Goal: Task Accomplishment & Management: Use online tool/utility

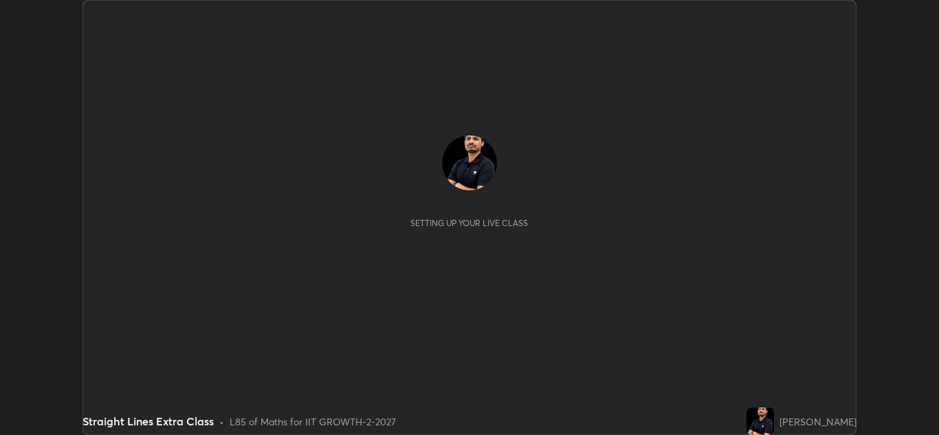
scroll to position [435, 939]
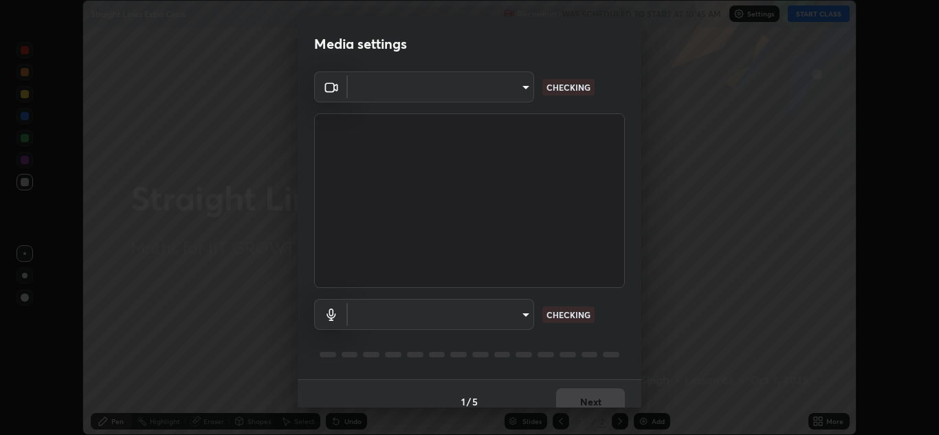
type input "85da43bae7a5fae49794a8970e5ce464fc236e1ddae1f513a3bf2ddace1343c3"
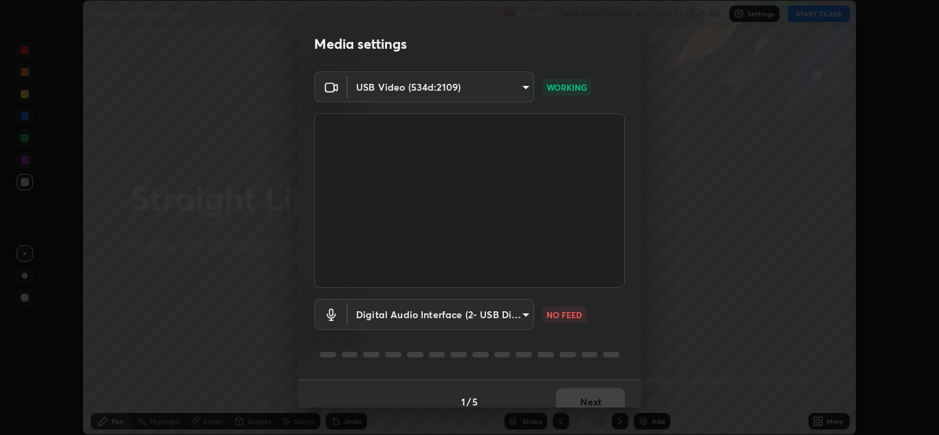
click at [495, 313] on body "Erase all Straight Lines Extra Class Recording WAS SCHEDULED TO START AT 10:45 …" at bounding box center [469, 217] width 939 height 435
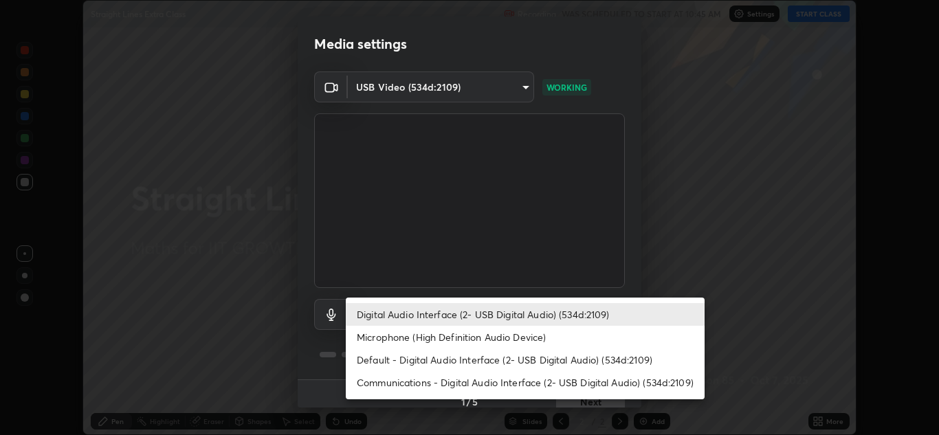
click at [486, 337] on li "Microphone (High Definition Audio Device)" at bounding box center [525, 337] width 359 height 23
type input "4ab82567de920a44ba33a2c5aa2e334c209978069c2d99404bdd83d7c7e793d3"
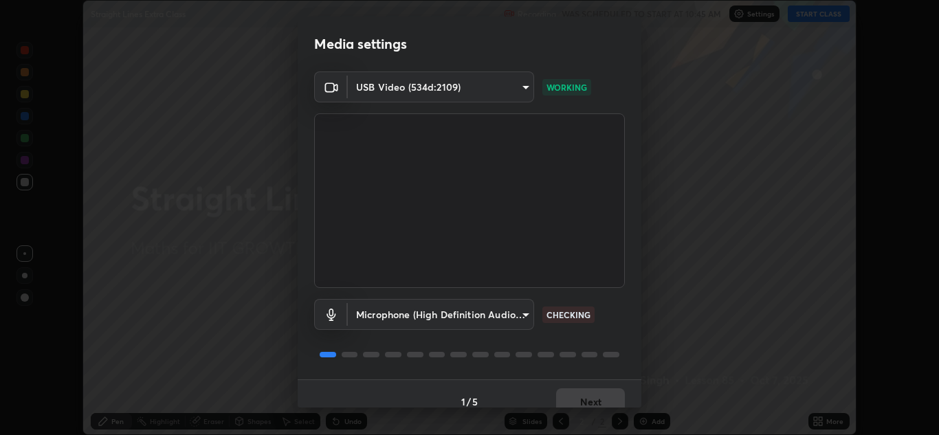
scroll to position [16, 0]
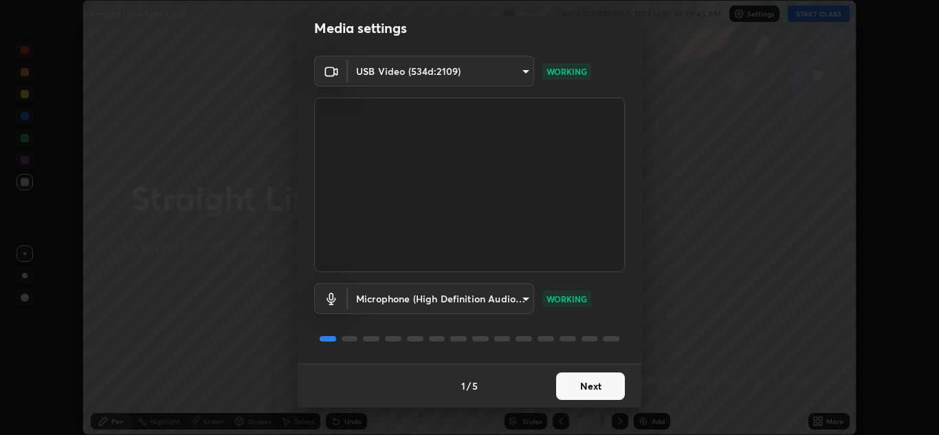
click at [585, 384] on button "Next" at bounding box center [590, 387] width 69 height 28
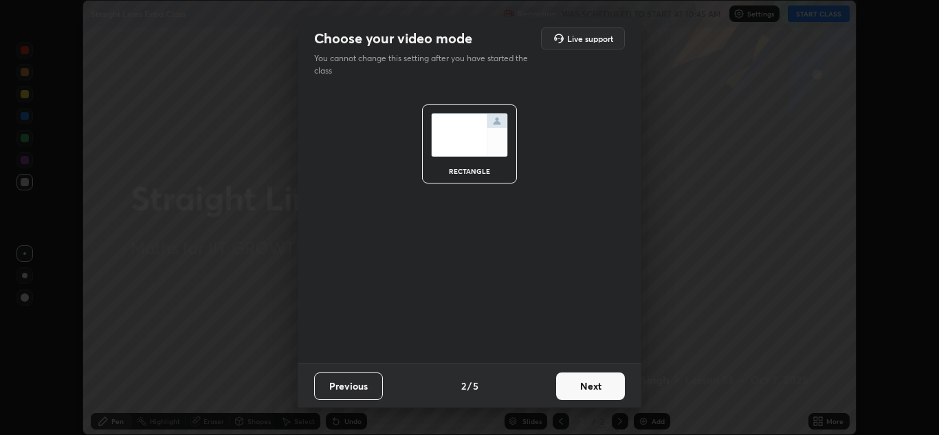
scroll to position [0, 0]
click at [591, 386] on button "Next" at bounding box center [590, 387] width 69 height 28
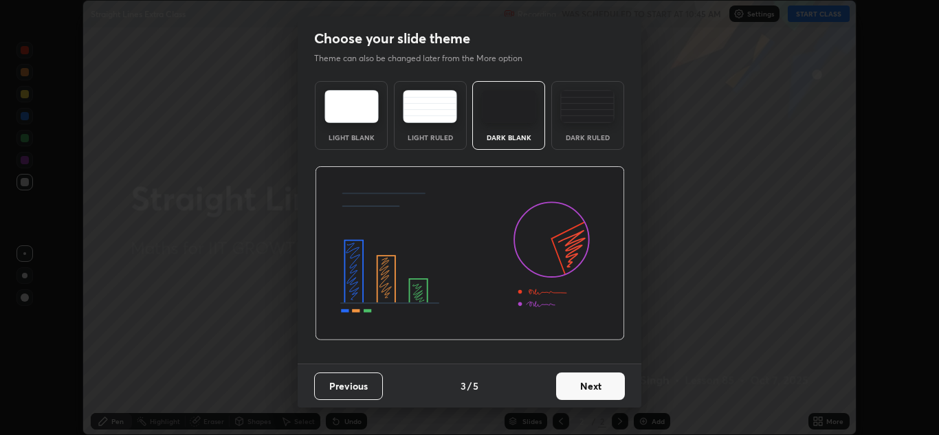
click at [598, 390] on button "Next" at bounding box center [590, 387] width 69 height 28
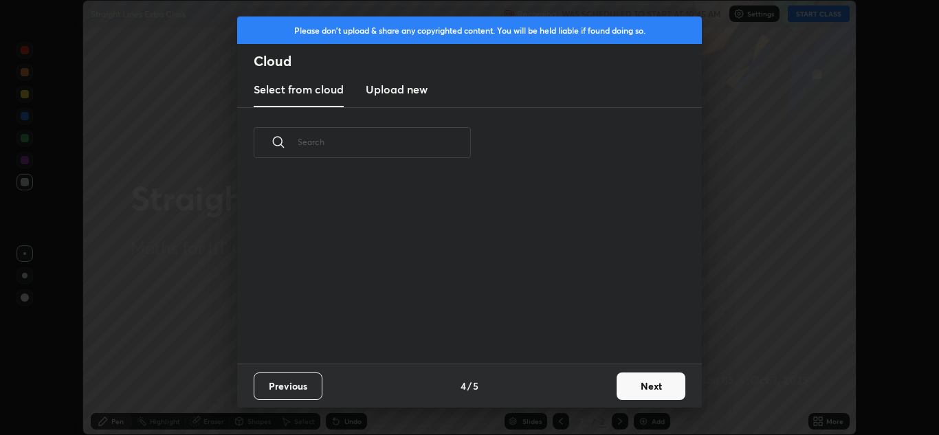
scroll to position [186, 442]
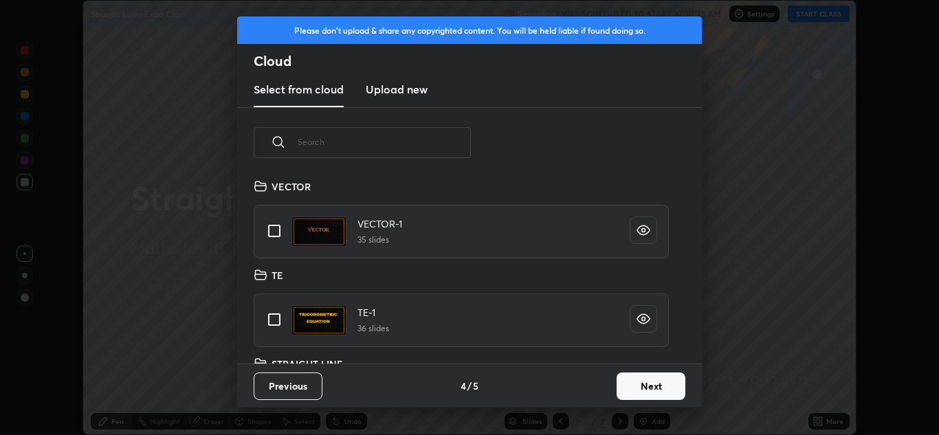
click at [646, 384] on button "Next" at bounding box center [651, 387] width 69 height 28
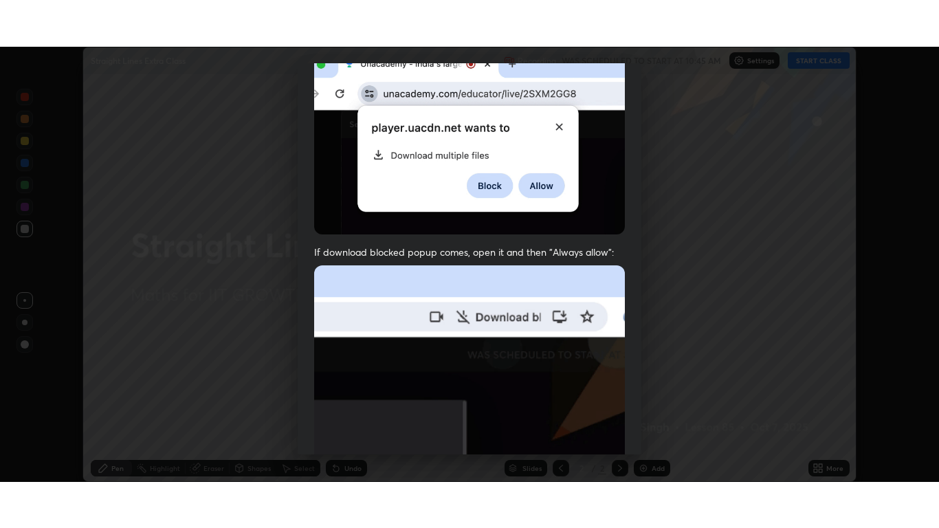
scroll to position [297, 0]
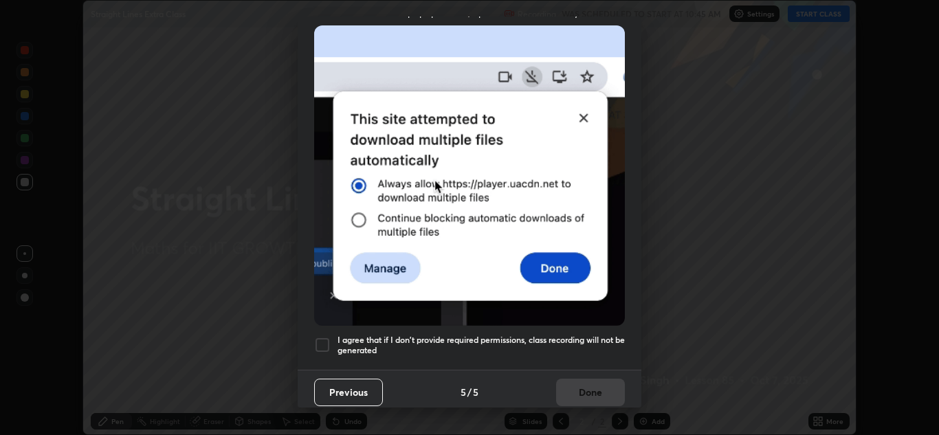
click at [415, 339] on h5 "I agree that if I don't provide required permissions, class recording will not …" at bounding box center [481, 345] width 287 height 21
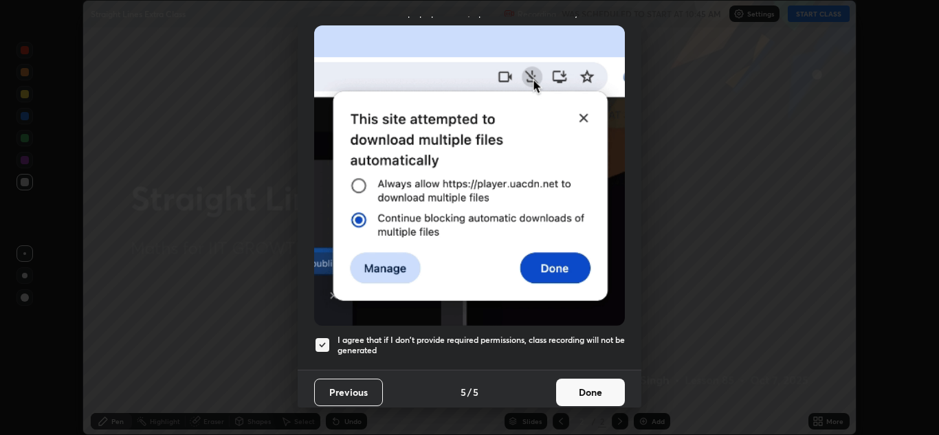
click at [598, 380] on button "Done" at bounding box center [590, 393] width 69 height 28
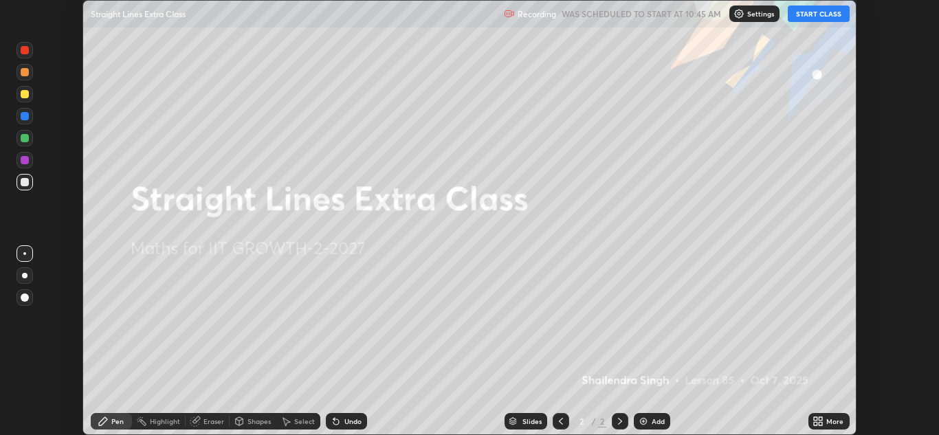
click at [821, 419] on icon at bounding box center [820, 418] width 3 height 3
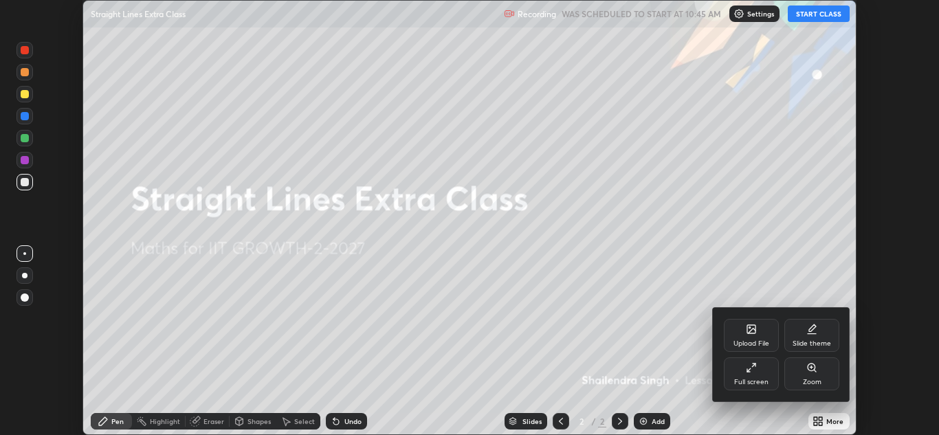
click at [765, 370] on div "Full screen" at bounding box center [751, 374] width 55 height 33
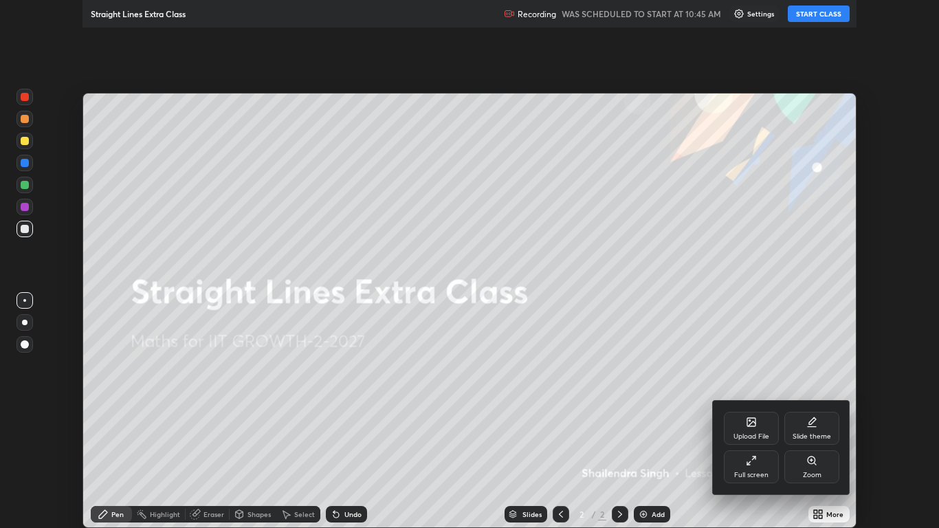
scroll to position [528, 939]
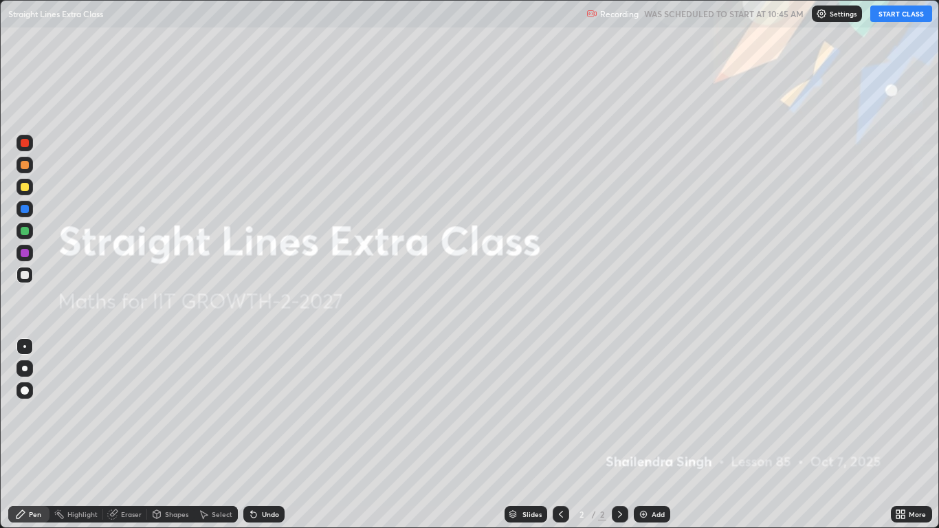
click at [902, 11] on button "START CLASS" at bounding box center [902, 14] width 62 height 17
click at [898, 435] on icon at bounding box center [898, 511] width 3 height 3
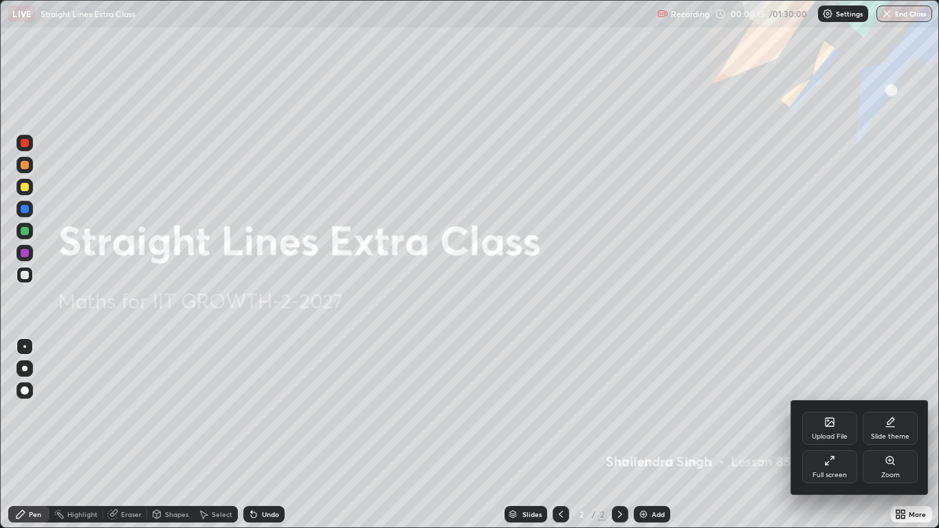
click at [822, 428] on div "Upload File" at bounding box center [830, 428] width 55 height 33
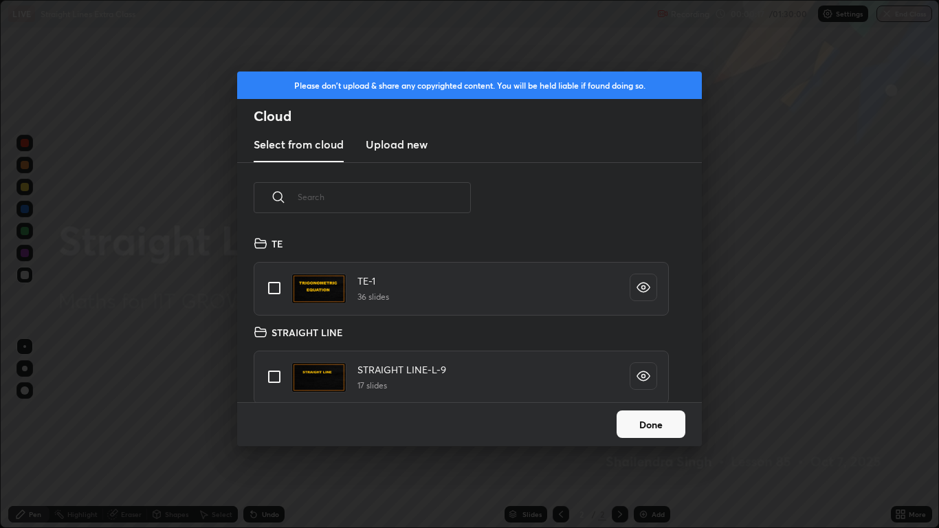
scroll to position [93, 0]
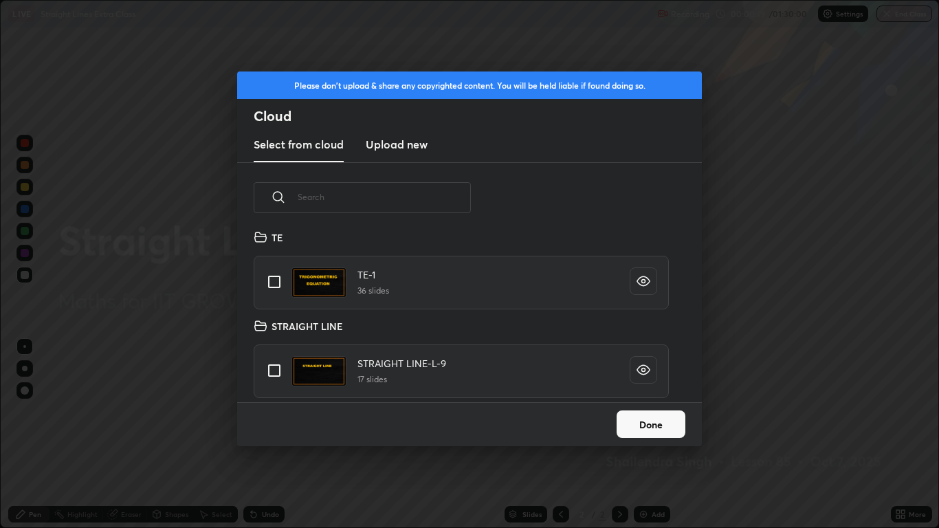
click at [276, 371] on input "grid" at bounding box center [274, 370] width 29 height 29
checkbox input "true"
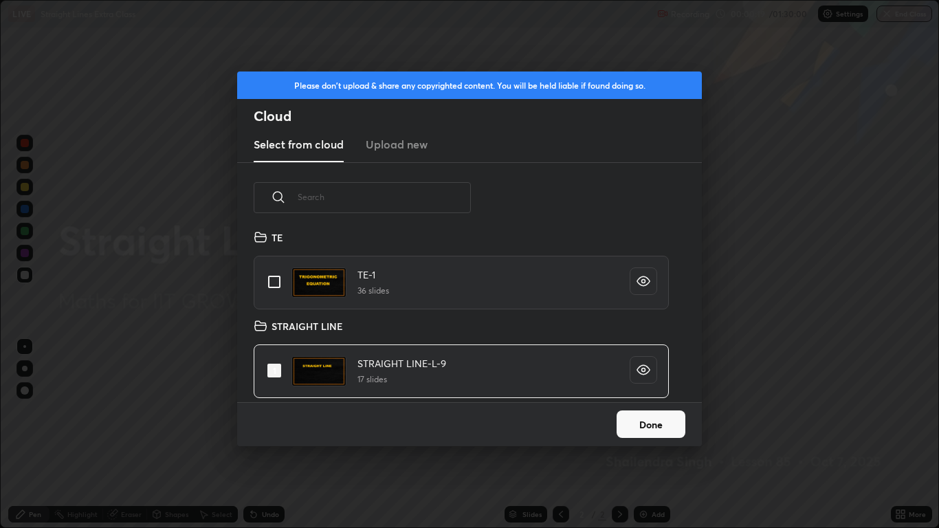
click at [639, 422] on button "Done" at bounding box center [651, 425] width 69 height 28
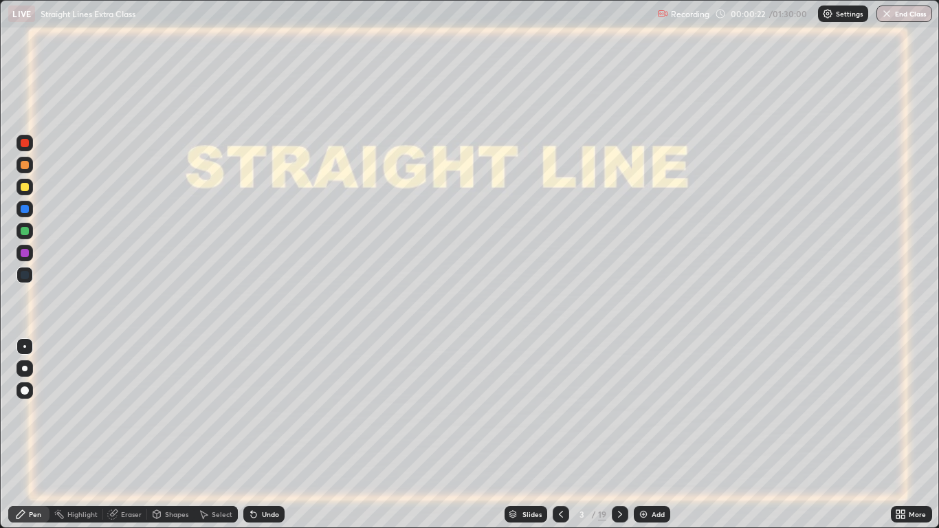
click at [525, 435] on div "Slides" at bounding box center [526, 514] width 43 height 17
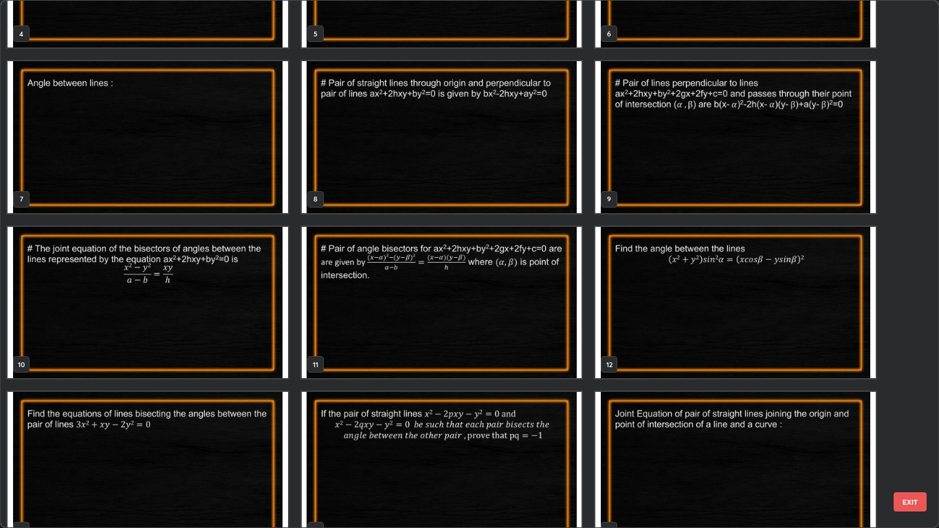
scroll to position [278, 0]
click at [409, 162] on img "grid" at bounding box center [442, 137] width 281 height 152
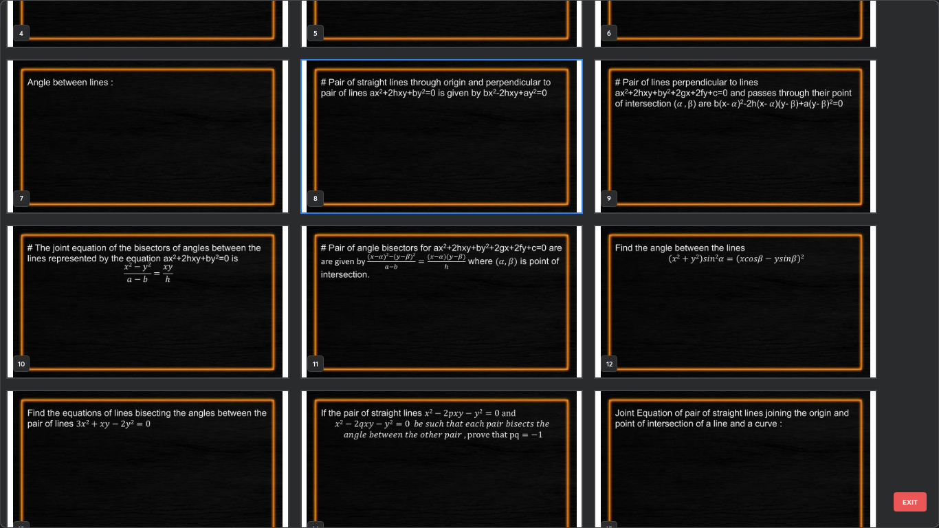
click at [413, 162] on img "grid" at bounding box center [442, 137] width 281 height 152
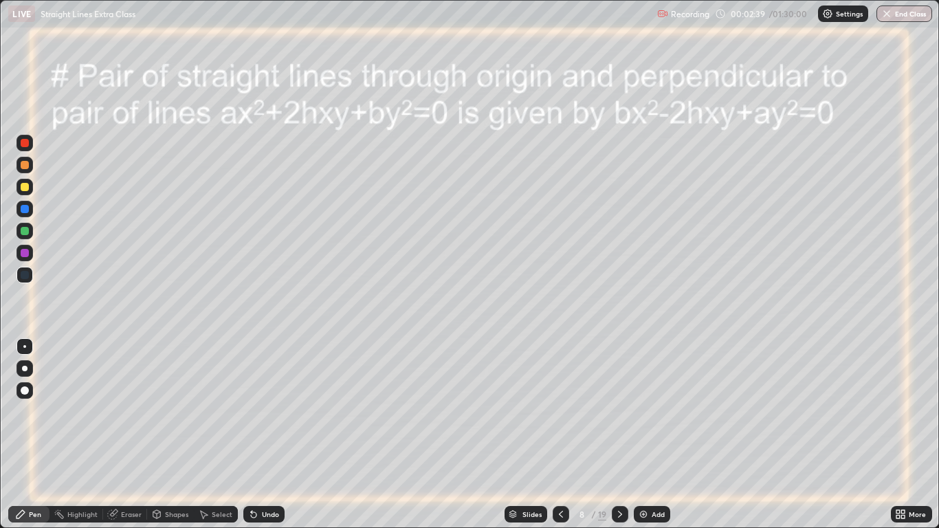
click at [21, 189] on div at bounding box center [25, 187] width 8 height 8
click at [252, 435] on icon at bounding box center [254, 515] width 6 height 6
click at [642, 435] on img at bounding box center [643, 514] width 11 height 11
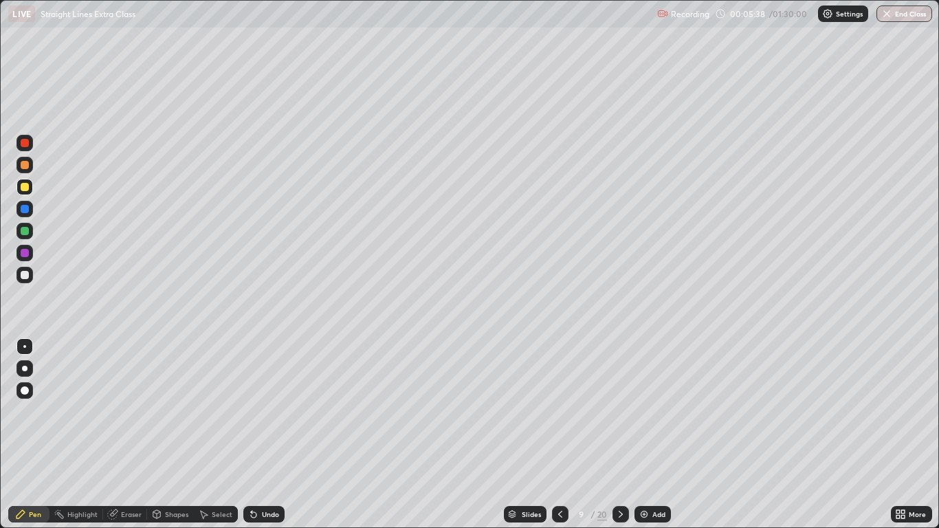
click at [556, 435] on icon at bounding box center [560, 514] width 11 height 11
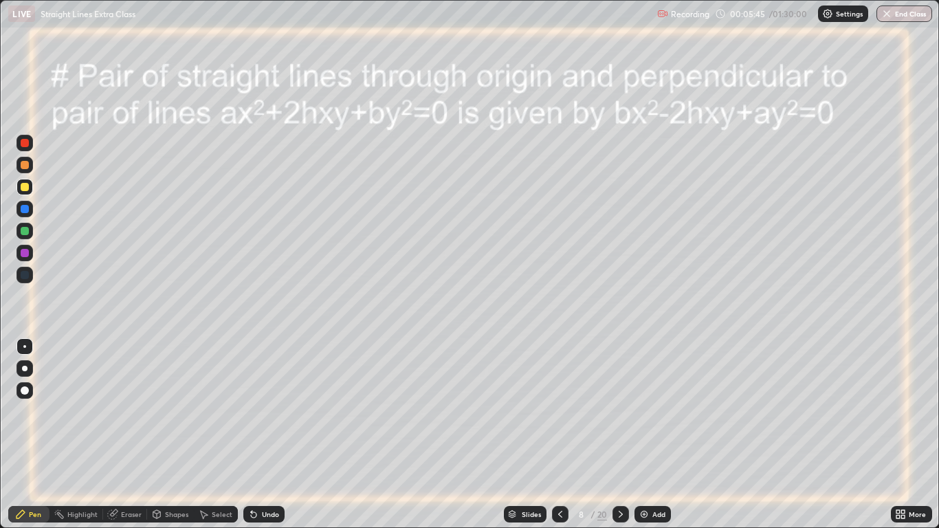
click at [616, 435] on icon at bounding box center [621, 514] width 11 height 11
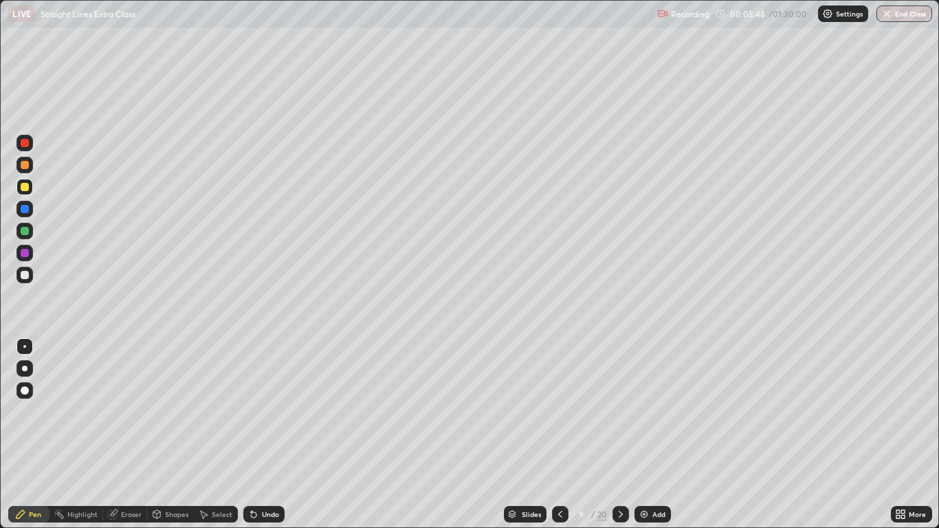
click at [115, 435] on icon at bounding box center [112, 514] width 9 height 9
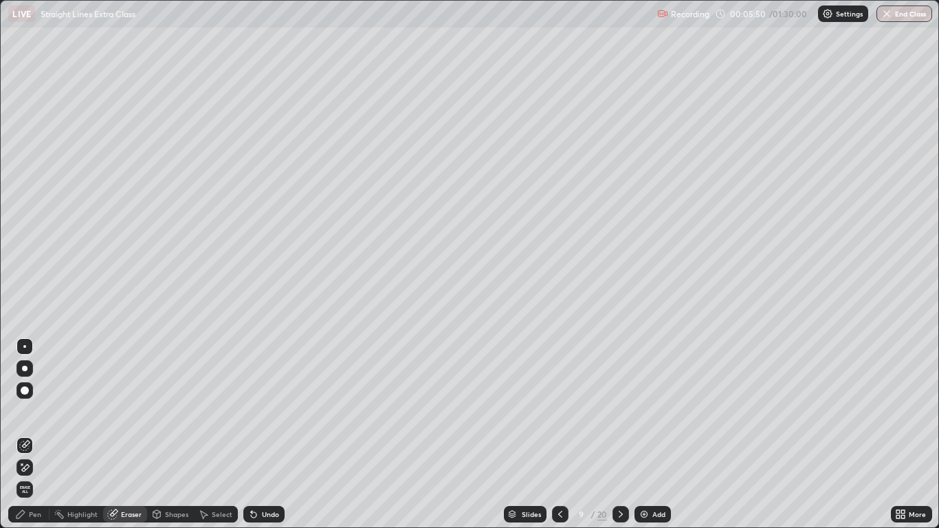
click at [33, 435] on div "Pen" at bounding box center [35, 514] width 12 height 7
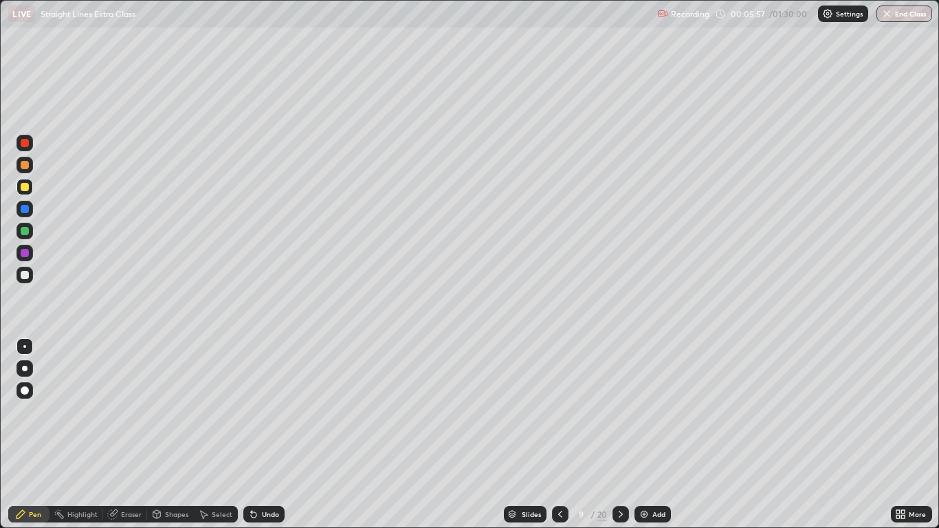
click at [558, 435] on icon at bounding box center [560, 514] width 11 height 11
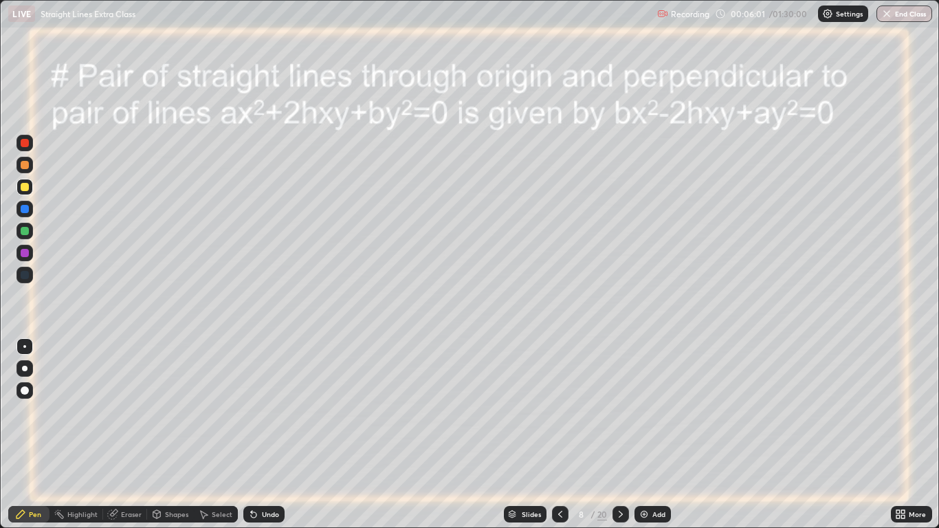
click at [622, 435] on div at bounding box center [621, 514] width 17 height 17
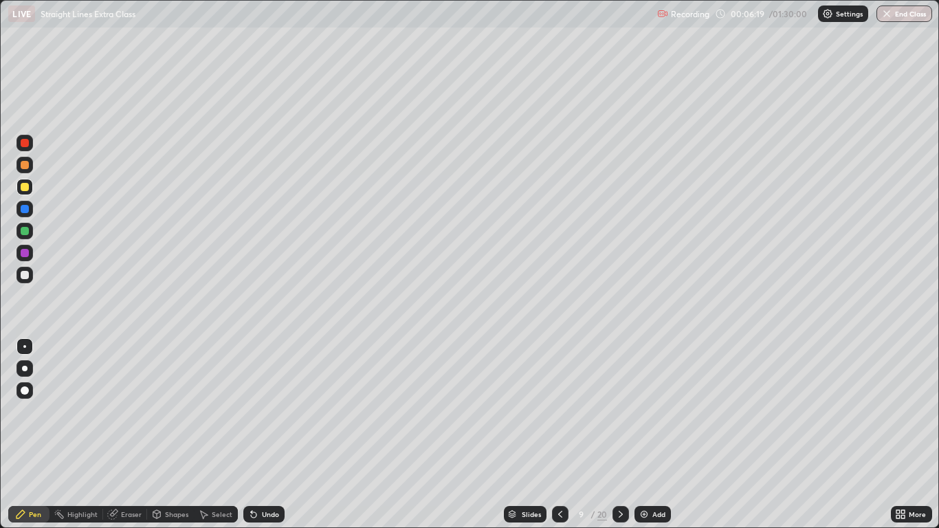
click at [558, 435] on div at bounding box center [560, 514] width 17 height 17
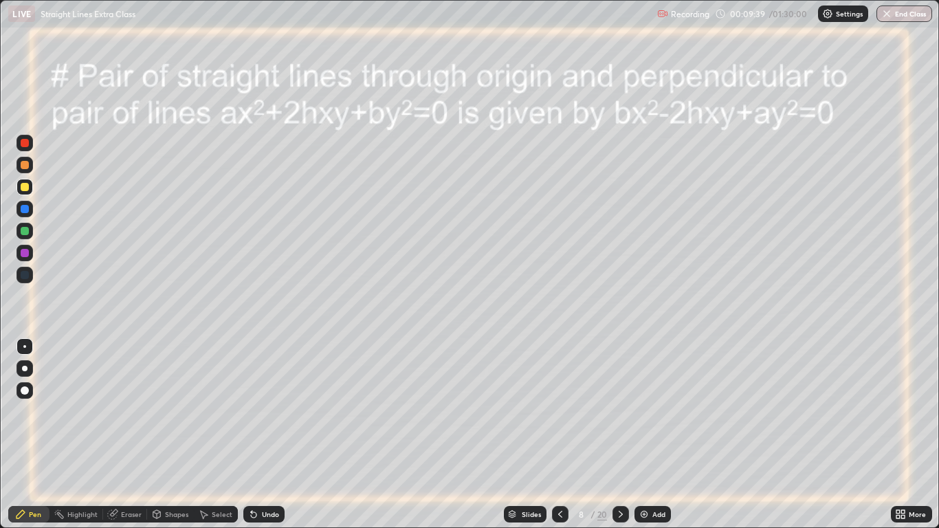
click at [622, 435] on icon at bounding box center [621, 514] width 11 height 11
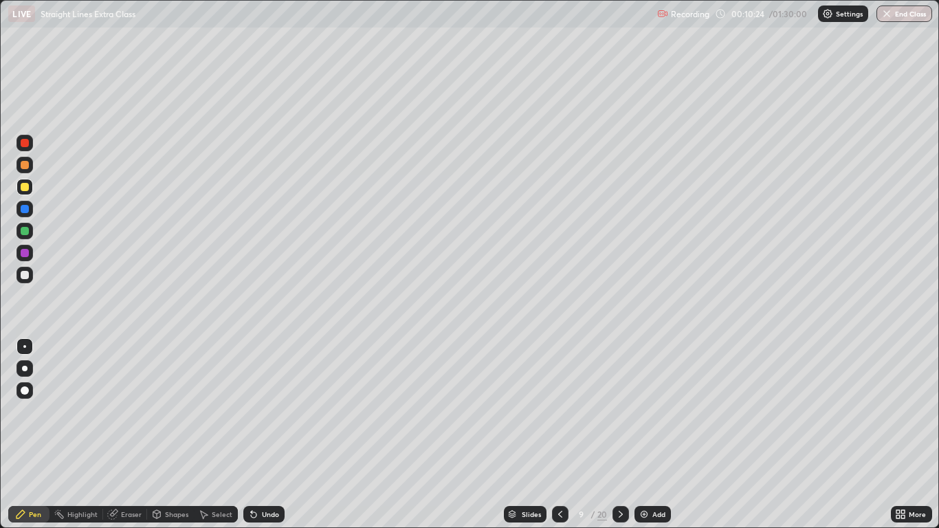
click at [622, 435] on div at bounding box center [621, 514] width 17 height 17
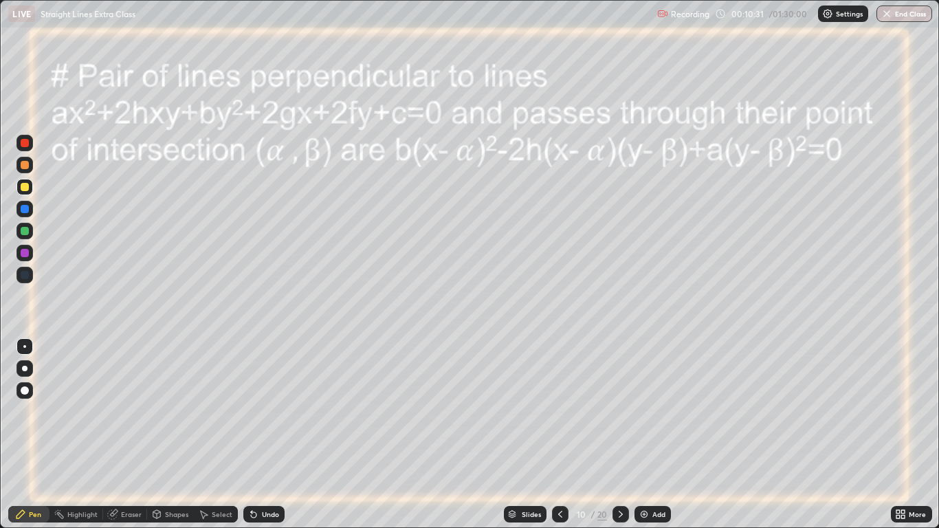
click at [21, 146] on div at bounding box center [25, 143] width 8 height 8
click at [555, 435] on icon at bounding box center [560, 514] width 11 height 11
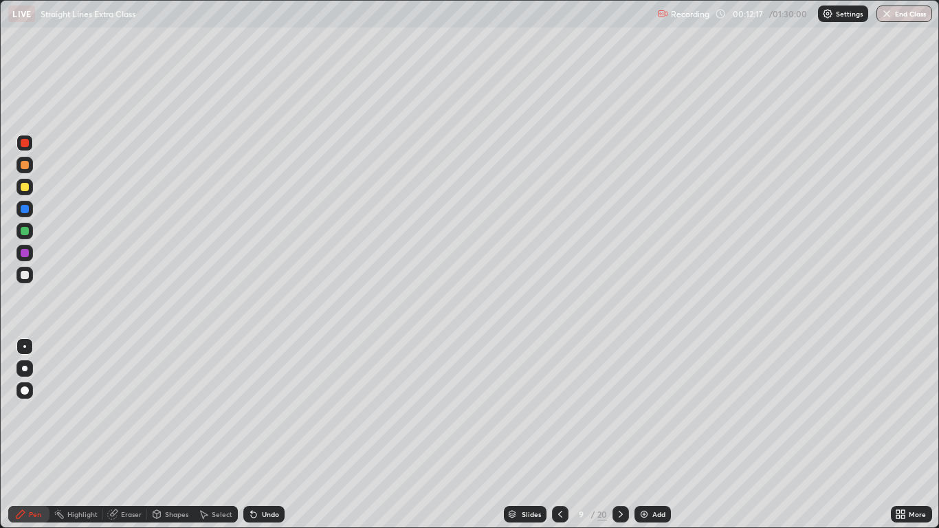
click at [560, 435] on icon at bounding box center [560, 514] width 11 height 11
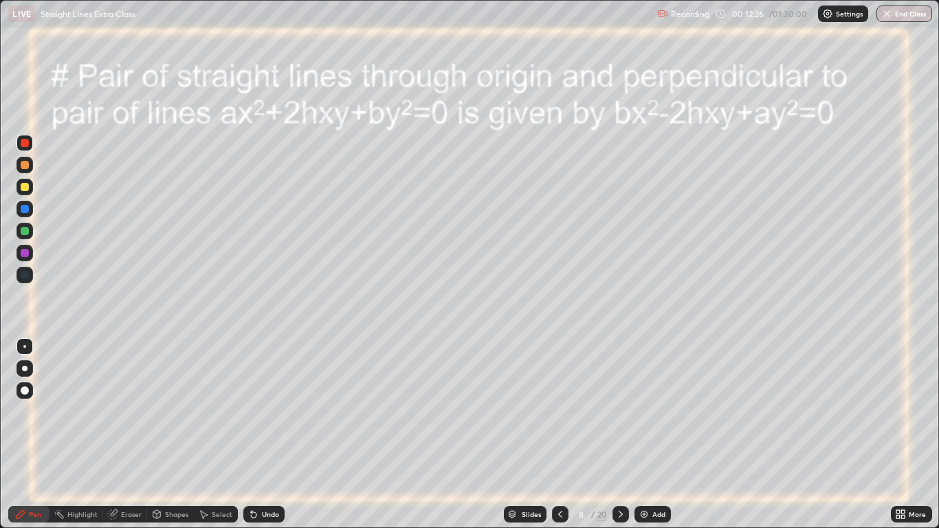
click at [616, 435] on icon at bounding box center [621, 514] width 11 height 11
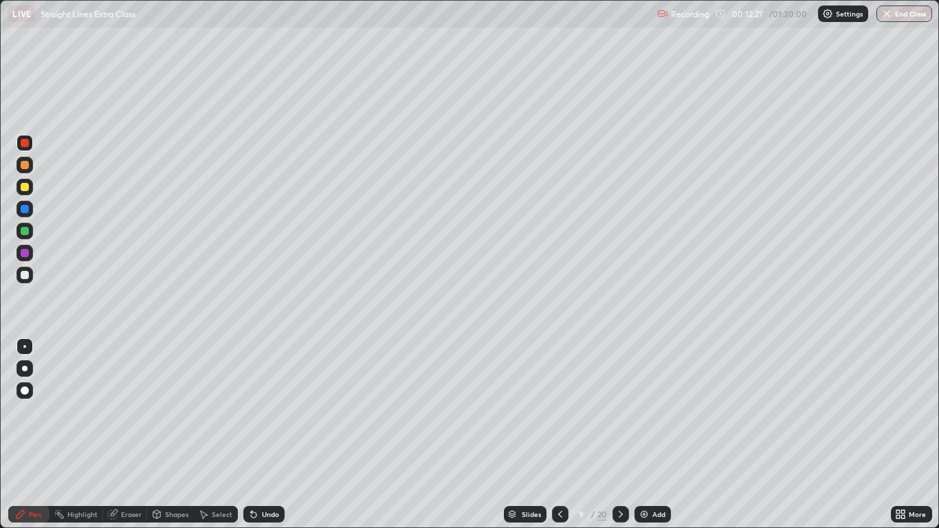
click at [620, 435] on icon at bounding box center [621, 514] width 11 height 11
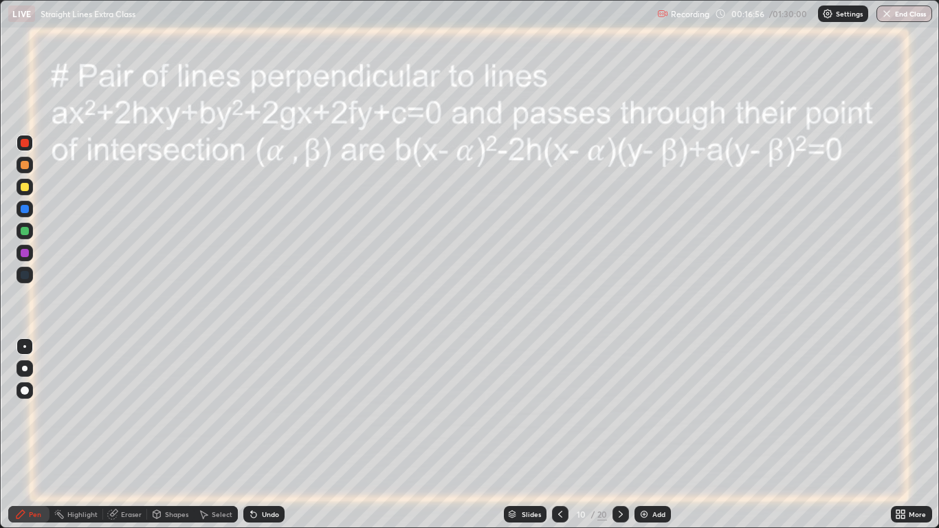
click at [619, 435] on icon at bounding box center [621, 514] width 11 height 11
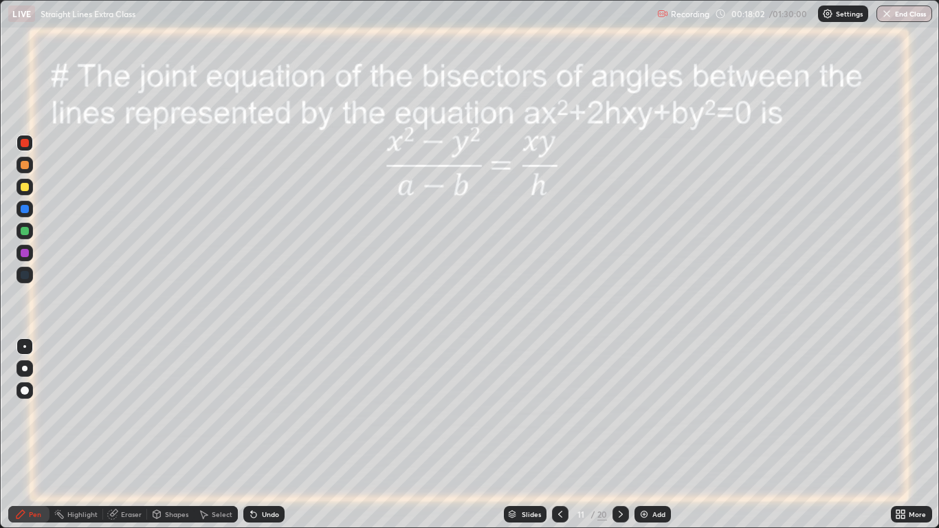
click at [641, 435] on img at bounding box center [644, 514] width 11 height 11
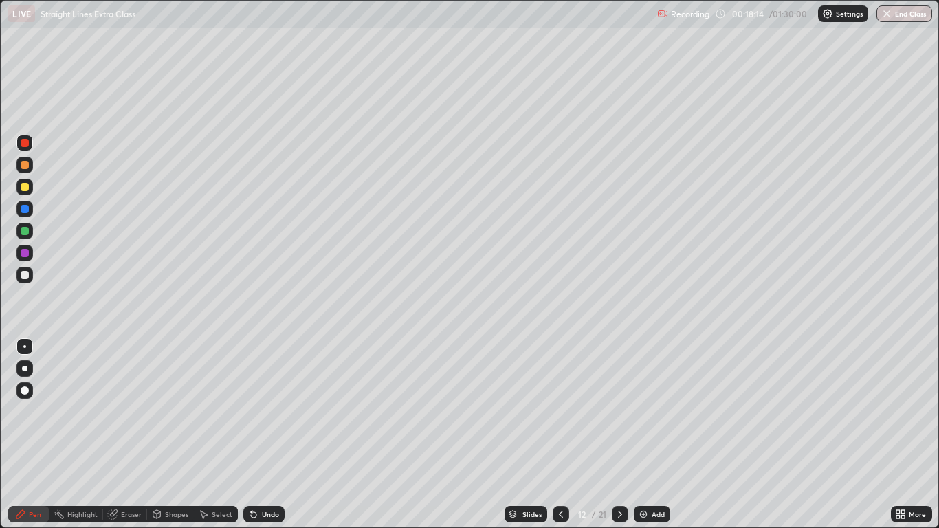
click at [553, 435] on div at bounding box center [561, 515] width 17 height 28
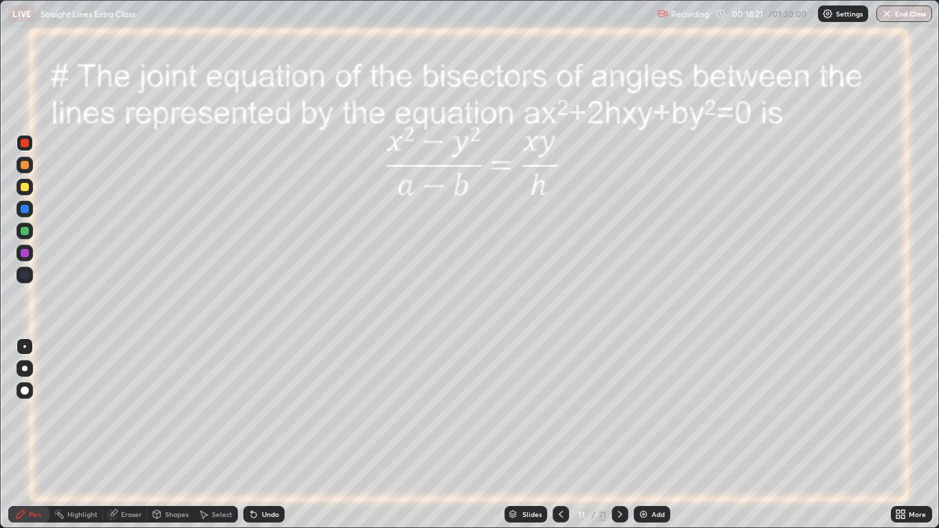
click at [622, 435] on icon at bounding box center [620, 514] width 11 height 11
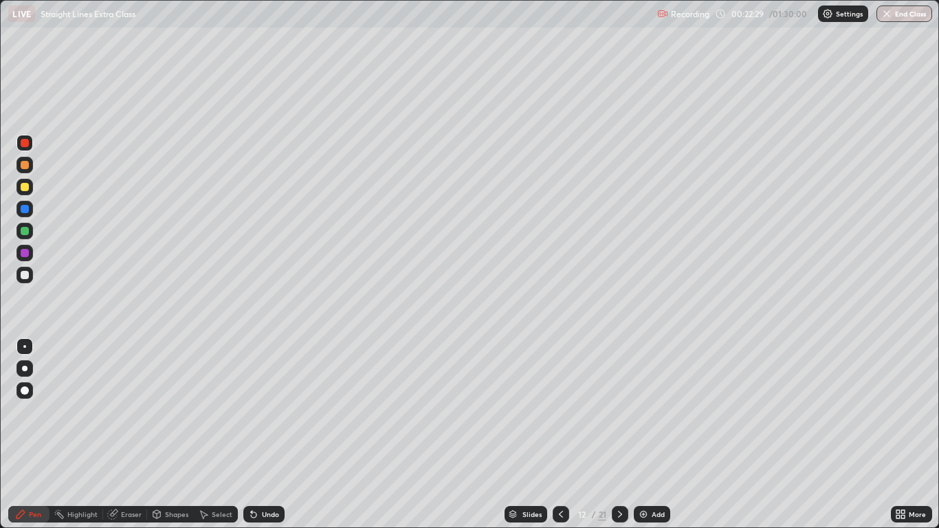
click at [558, 435] on icon at bounding box center [561, 514] width 11 height 11
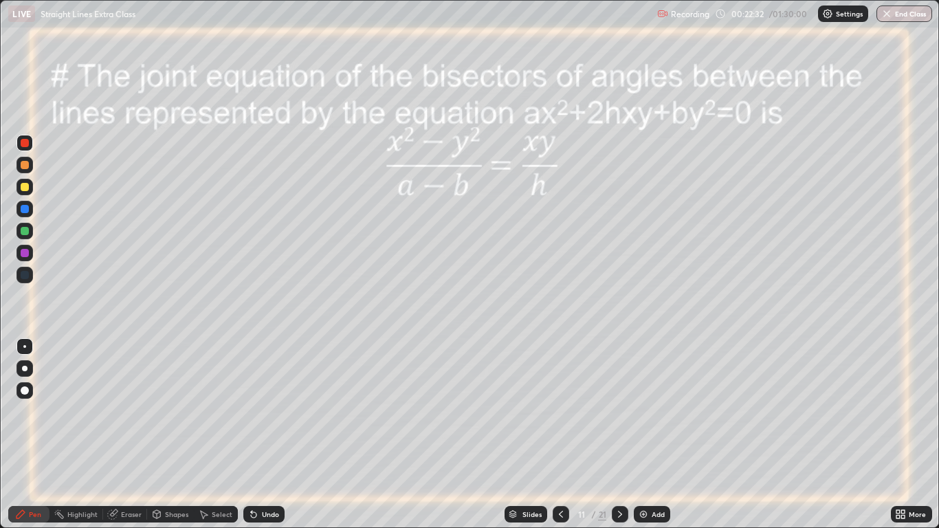
click at [620, 435] on icon at bounding box center [620, 514] width 11 height 11
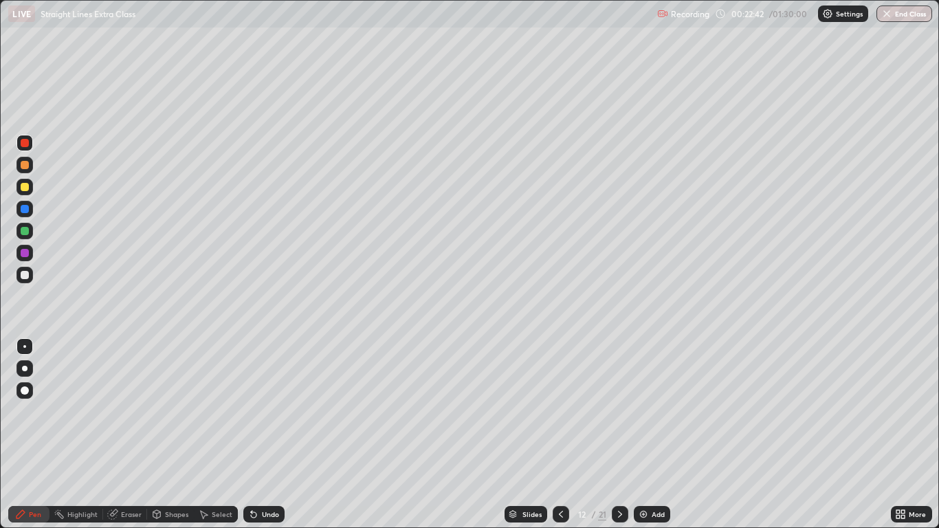
click at [270, 435] on div "Undo" at bounding box center [270, 514] width 17 height 7
click at [266, 435] on div "Undo" at bounding box center [270, 514] width 17 height 7
click at [265, 435] on div "Undo" at bounding box center [263, 514] width 41 height 17
click at [262, 435] on div "Undo" at bounding box center [270, 514] width 17 height 7
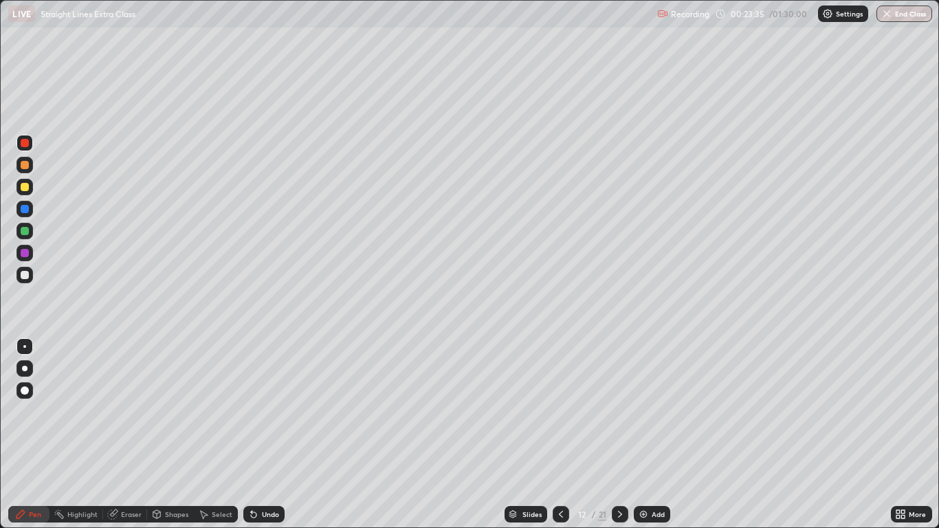
click at [262, 435] on div "Undo" at bounding box center [270, 514] width 17 height 7
click at [257, 435] on icon at bounding box center [253, 514] width 11 height 11
click at [26, 188] on div at bounding box center [25, 187] width 8 height 8
click at [215, 435] on div "Select" at bounding box center [222, 514] width 21 height 7
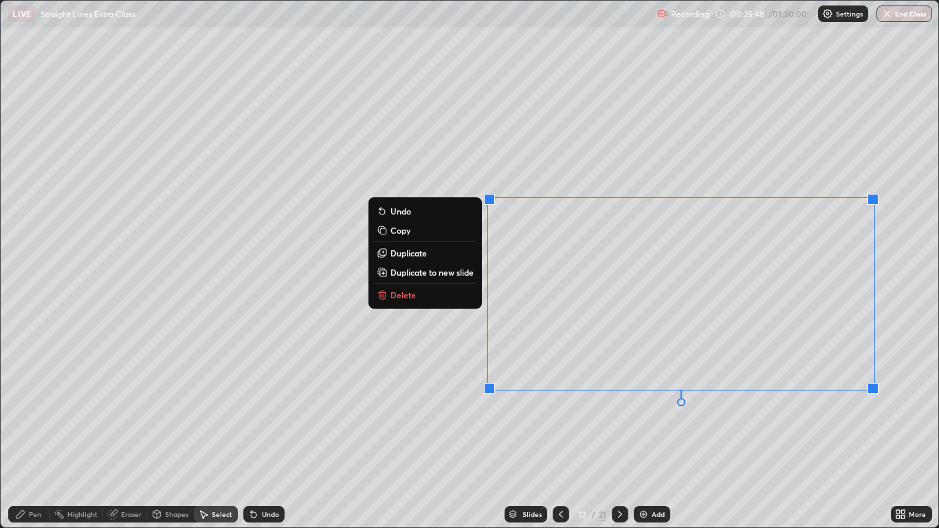
click at [401, 229] on p "Copy" at bounding box center [401, 230] width 20 height 11
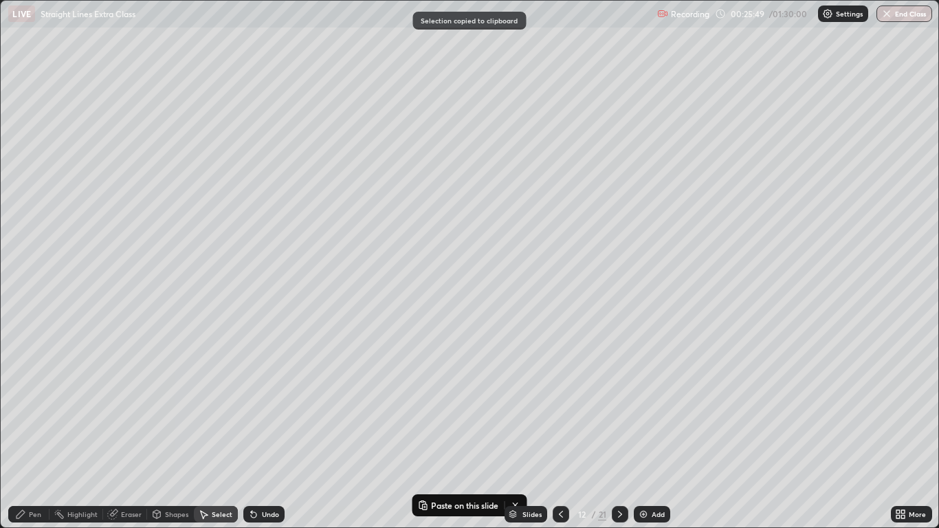
click at [641, 435] on img at bounding box center [643, 514] width 11 height 11
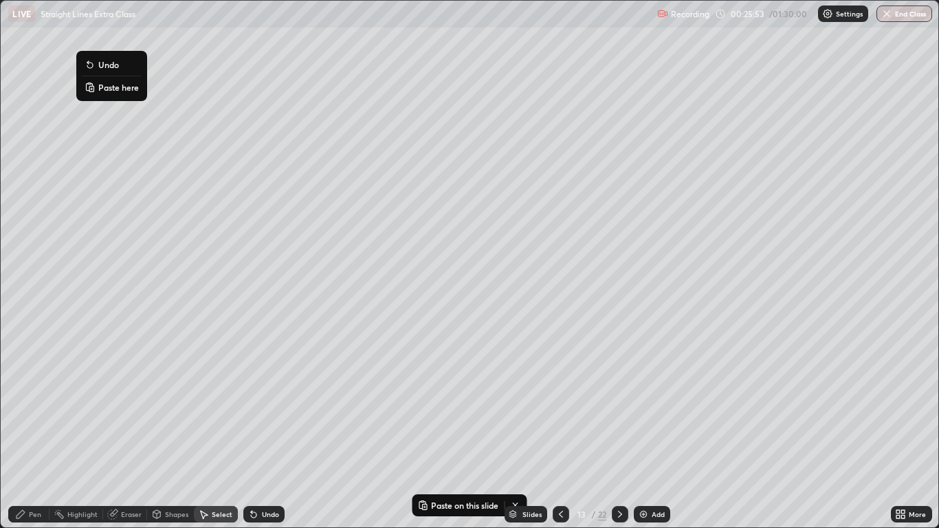
click at [98, 87] on button "Paste here" at bounding box center [112, 87] width 60 height 17
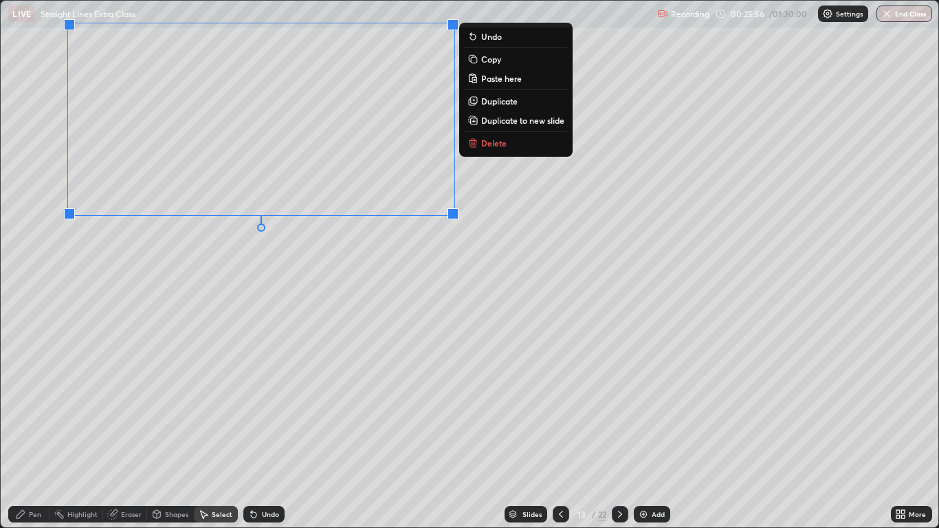
click at [228, 234] on div "0 ° Undo Copy Paste here Duplicate Duplicate to new slide Delete" at bounding box center [469, 264] width 937 height 527
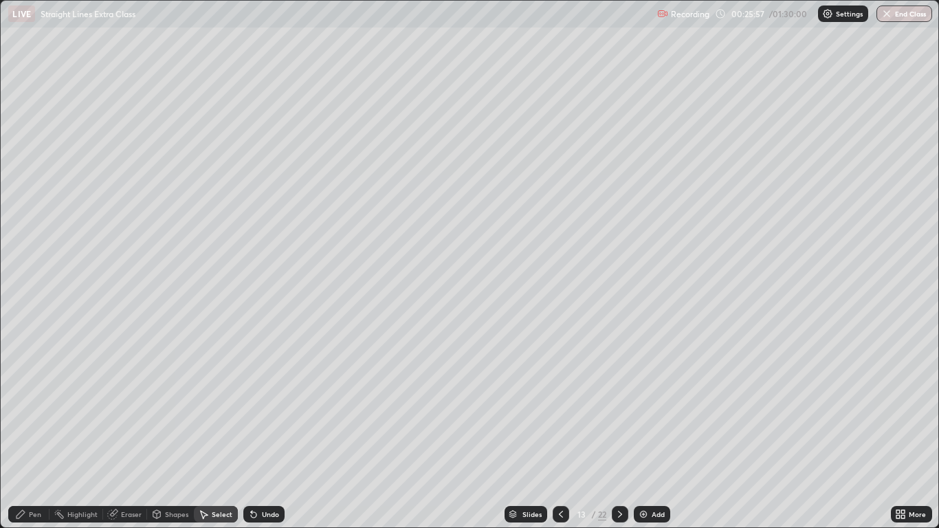
click at [560, 435] on icon at bounding box center [561, 514] width 11 height 11
click at [444, 135] on div "0 ° Undo Copy Paste here Duplicate Duplicate to new slide Delete" at bounding box center [469, 264] width 937 height 527
click at [35, 435] on div "Pen" at bounding box center [35, 514] width 12 height 7
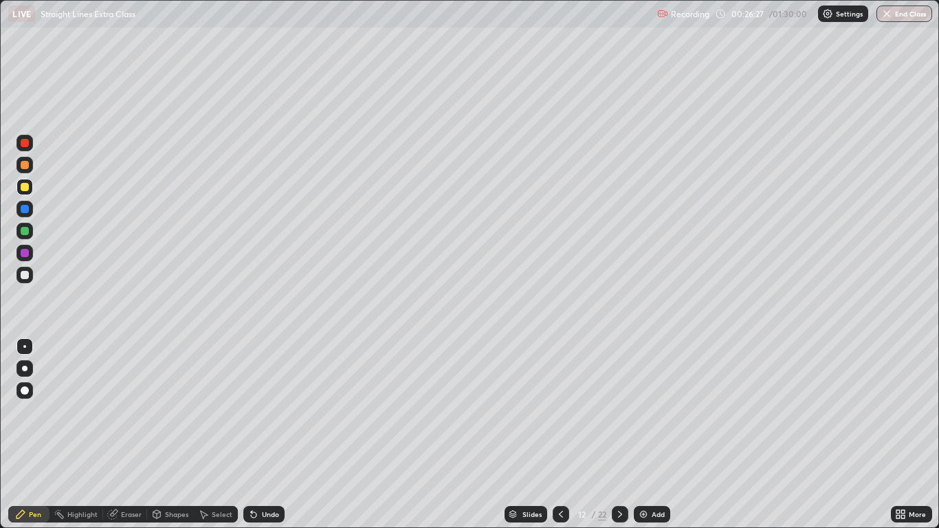
click at [30, 182] on div at bounding box center [25, 187] width 17 height 17
click at [621, 435] on icon at bounding box center [620, 514] width 11 height 11
click at [22, 209] on div at bounding box center [25, 209] width 8 height 8
click at [259, 435] on div "Undo" at bounding box center [263, 514] width 41 height 17
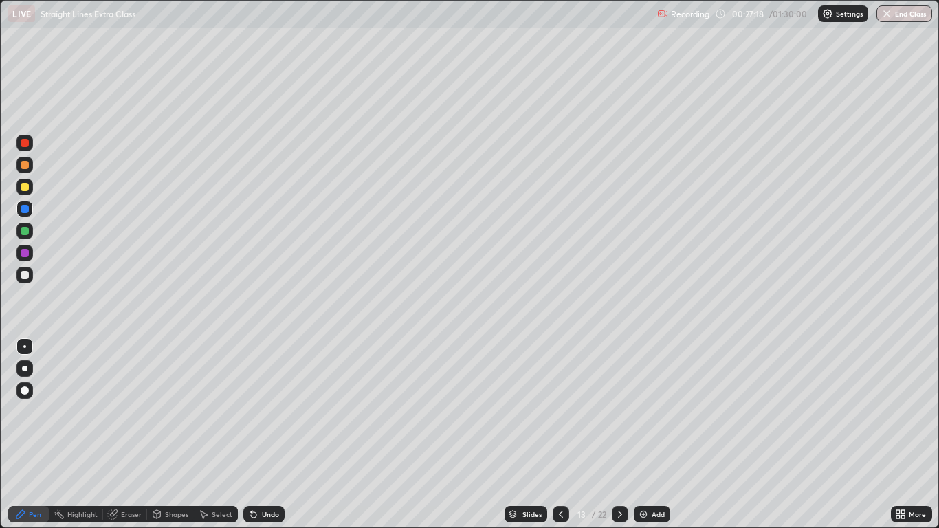
click at [256, 435] on icon at bounding box center [253, 514] width 11 height 11
click at [268, 435] on div "Undo" at bounding box center [261, 515] width 47 height 28
click at [266, 435] on div "Undo" at bounding box center [261, 515] width 47 height 28
click at [271, 435] on div "Undo" at bounding box center [270, 514] width 17 height 7
click at [270, 435] on div "Undo" at bounding box center [270, 514] width 17 height 7
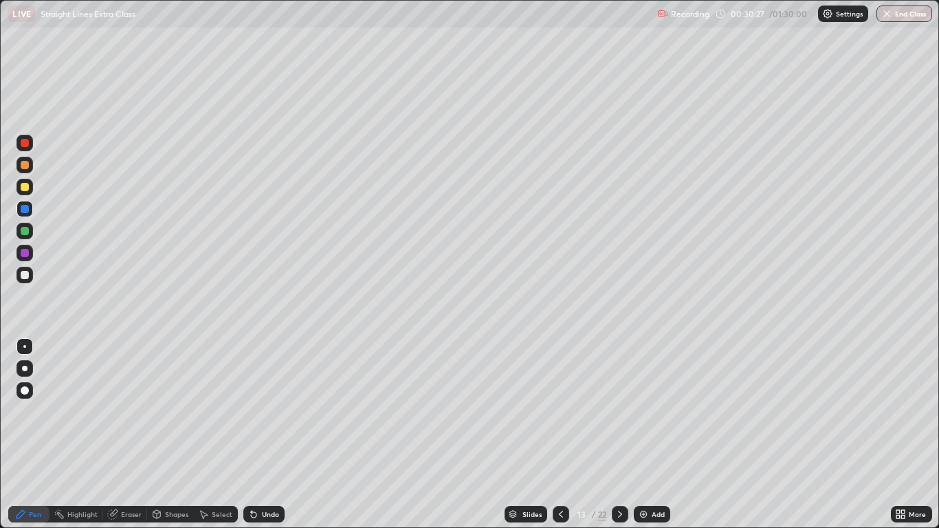
click at [23, 187] on div at bounding box center [25, 187] width 8 height 8
click at [642, 435] on img at bounding box center [643, 514] width 11 height 11
click at [560, 435] on icon at bounding box center [561, 514] width 11 height 11
click at [621, 435] on icon at bounding box center [621, 514] width 11 height 11
click at [257, 435] on icon at bounding box center [253, 514] width 11 height 11
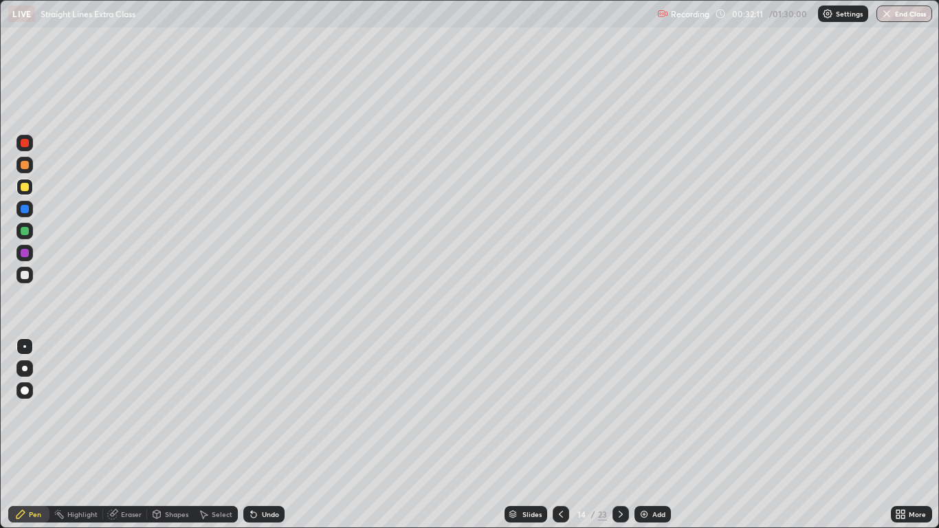
click at [558, 435] on icon at bounding box center [561, 514] width 11 height 11
click at [561, 435] on div at bounding box center [561, 515] width 17 height 28
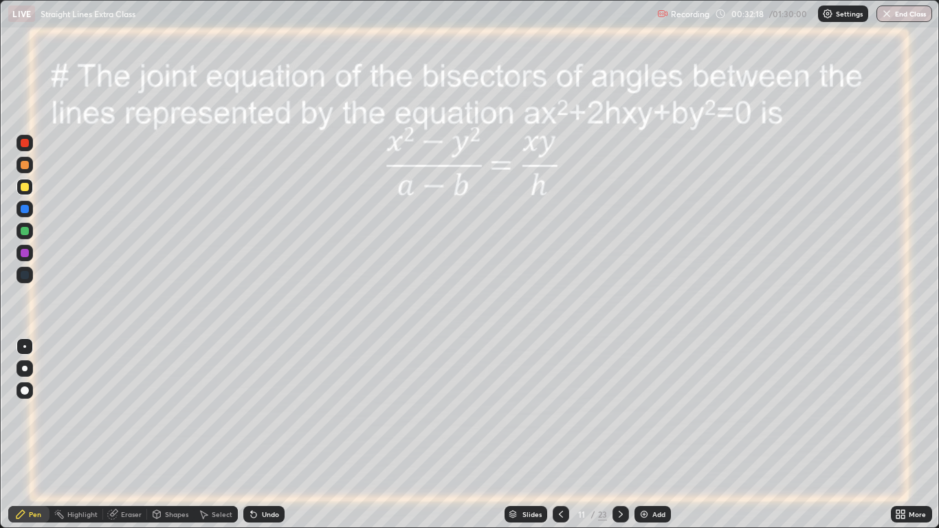
click at [622, 435] on icon at bounding box center [621, 514] width 11 height 11
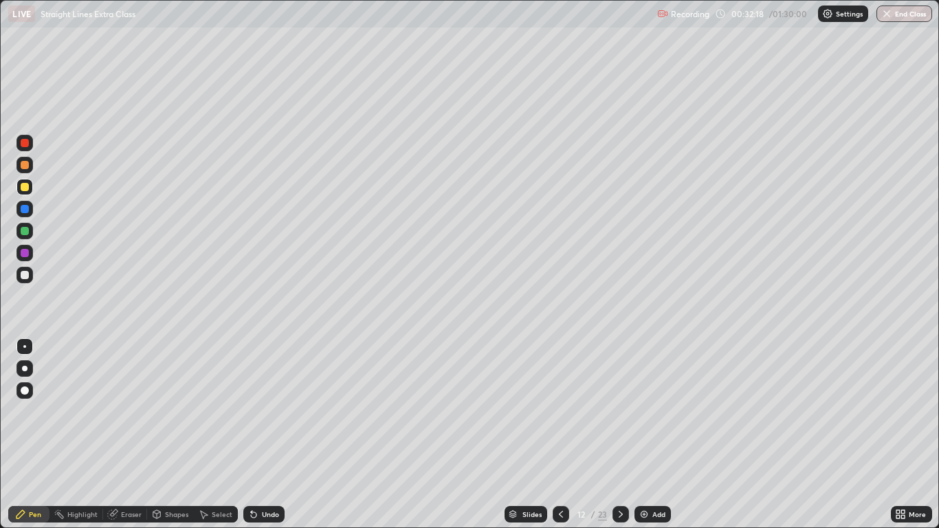
click at [618, 435] on icon at bounding box center [621, 514] width 11 height 11
click at [618, 435] on div at bounding box center [621, 514] width 17 height 17
click at [558, 435] on icon at bounding box center [561, 514] width 11 height 11
click at [560, 435] on icon at bounding box center [561, 514] width 11 height 11
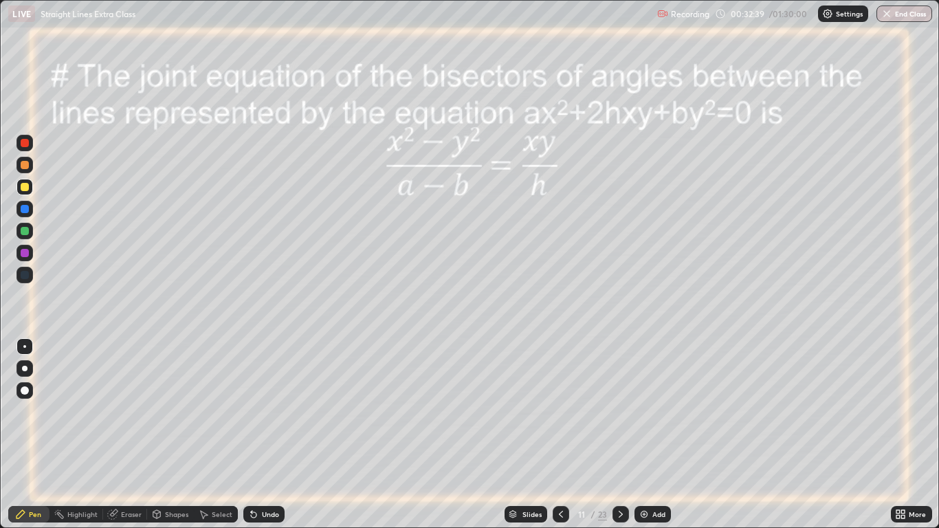
click at [616, 435] on icon at bounding box center [621, 514] width 11 height 11
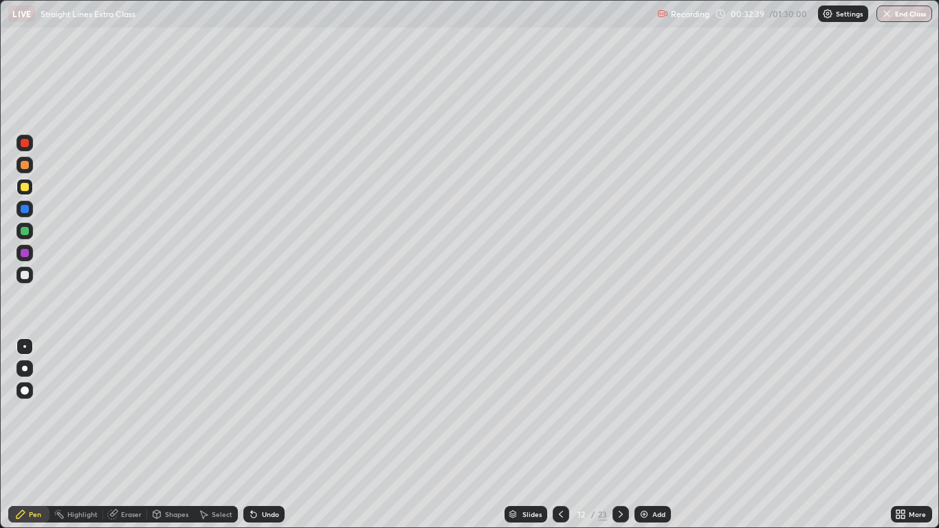
click at [618, 435] on icon at bounding box center [621, 514] width 11 height 11
click at [619, 435] on div at bounding box center [621, 514] width 17 height 17
click at [557, 435] on div at bounding box center [561, 514] width 17 height 17
click at [560, 435] on icon at bounding box center [561, 514] width 11 height 11
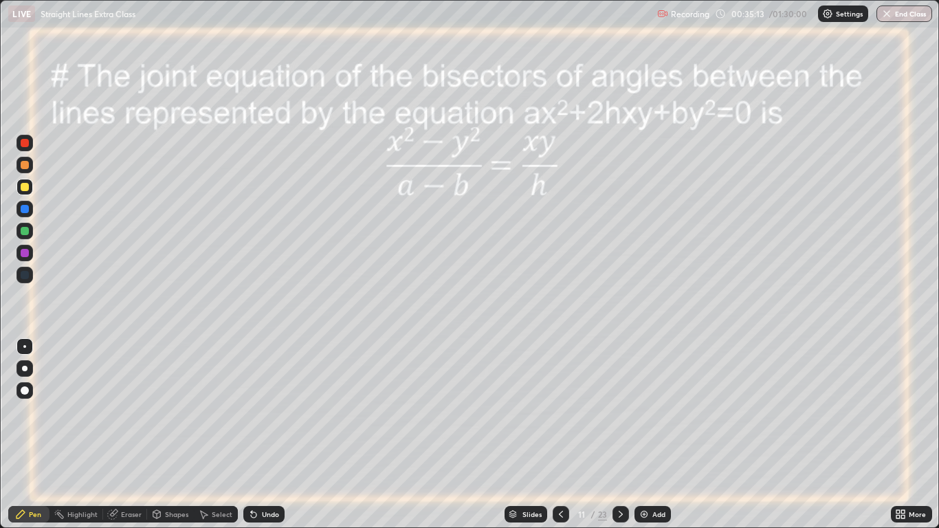
click at [620, 435] on icon at bounding box center [621, 514] width 11 height 11
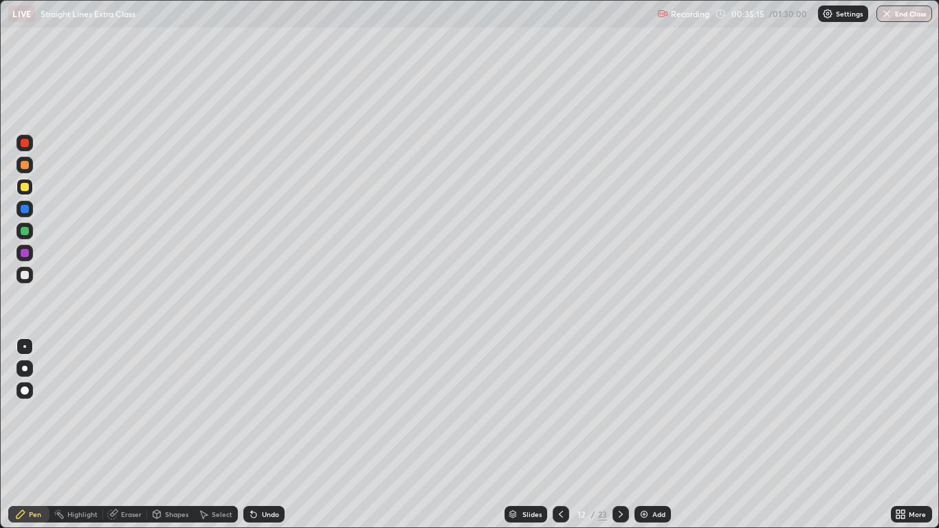
click at [620, 435] on icon at bounding box center [621, 514] width 11 height 11
click at [618, 435] on icon at bounding box center [621, 514] width 11 height 11
click at [616, 435] on icon at bounding box center [621, 514] width 11 height 11
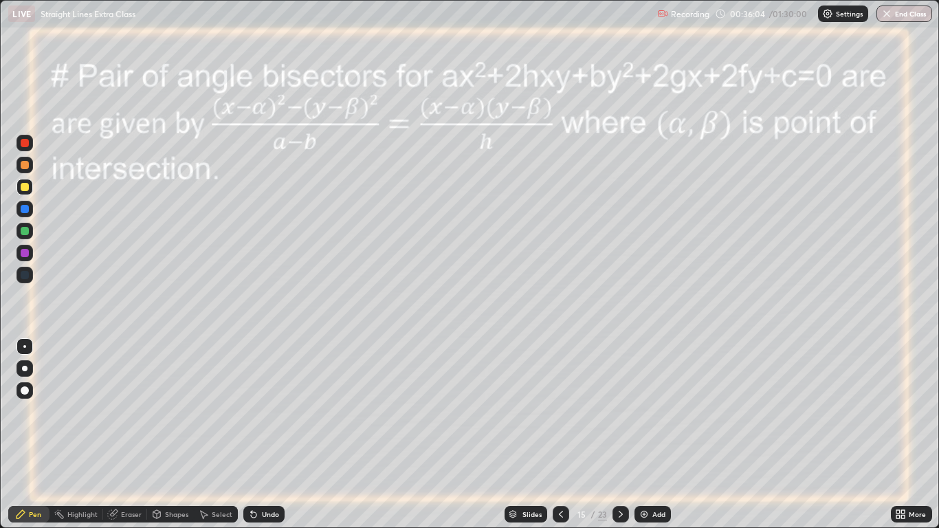
click at [265, 435] on div "Undo" at bounding box center [270, 514] width 17 height 7
click at [263, 435] on div "Undo" at bounding box center [270, 514] width 17 height 7
click at [259, 435] on div "Undo" at bounding box center [263, 514] width 41 height 17
click at [265, 435] on div "Undo" at bounding box center [263, 514] width 41 height 17
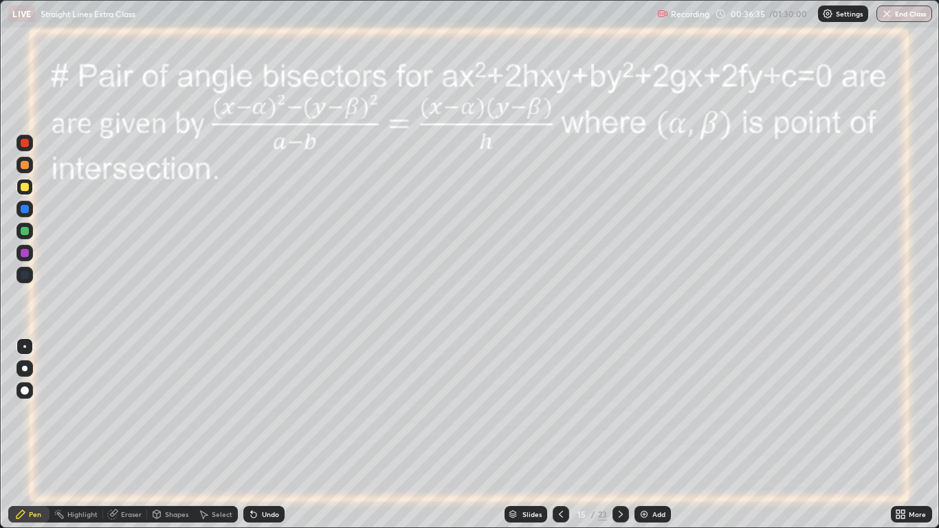
click at [268, 435] on div "Undo" at bounding box center [263, 514] width 41 height 17
click at [273, 435] on div "Undo" at bounding box center [270, 514] width 17 height 7
click at [271, 435] on div "Undo" at bounding box center [270, 514] width 17 height 7
click at [21, 213] on div at bounding box center [25, 209] width 8 height 8
click at [620, 435] on div at bounding box center [621, 514] width 17 height 17
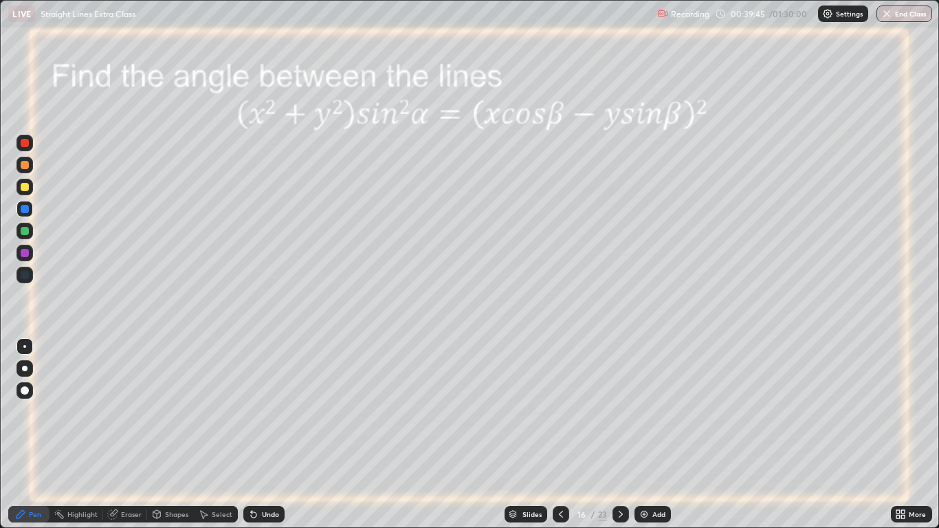
click at [622, 435] on icon at bounding box center [621, 514] width 11 height 11
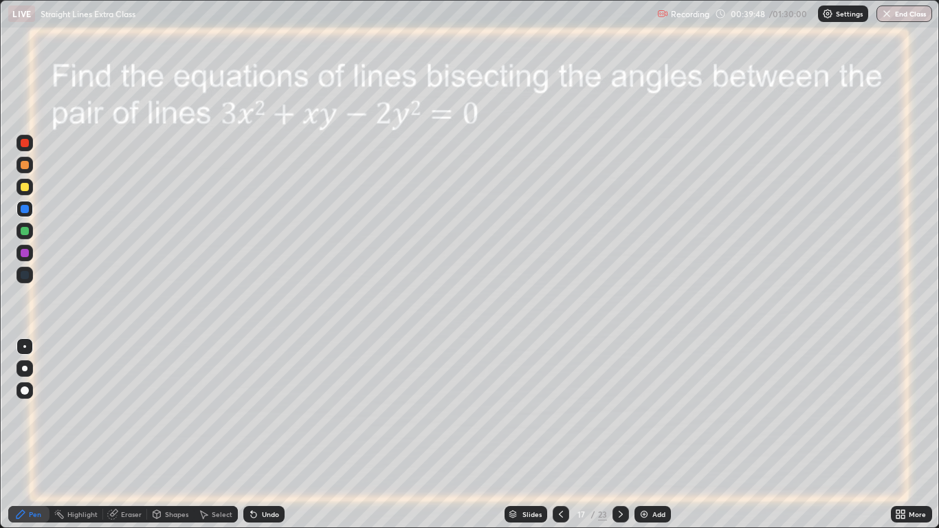
click at [619, 435] on icon at bounding box center [621, 514] width 11 height 11
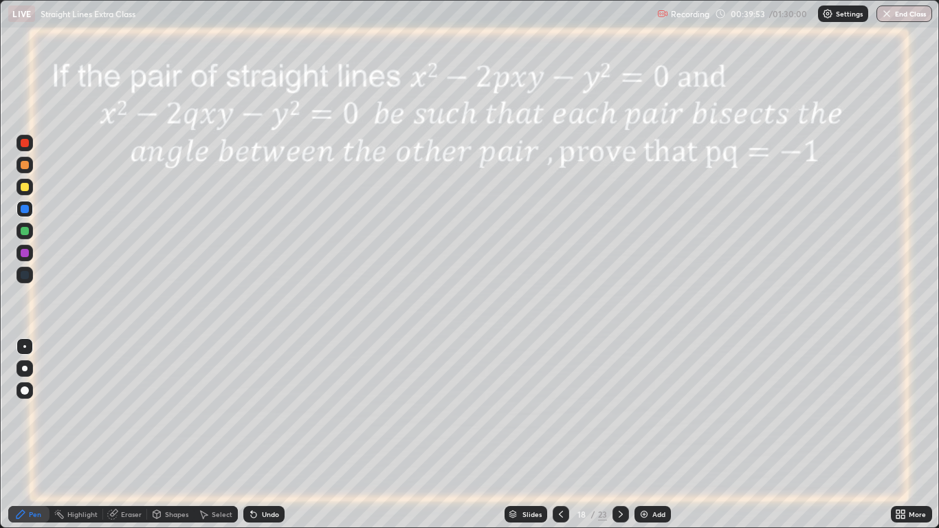
click at [620, 435] on icon at bounding box center [621, 514] width 4 height 7
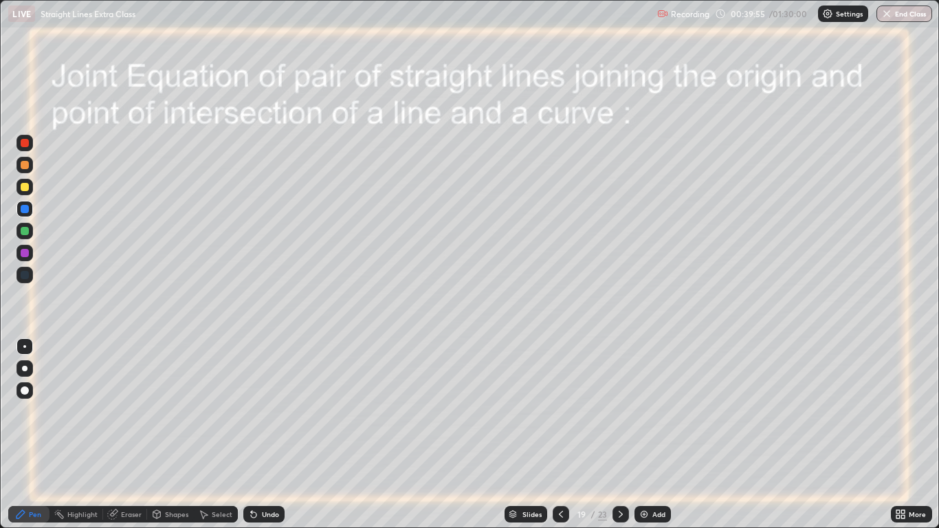
click at [562, 435] on icon at bounding box center [561, 514] width 11 height 11
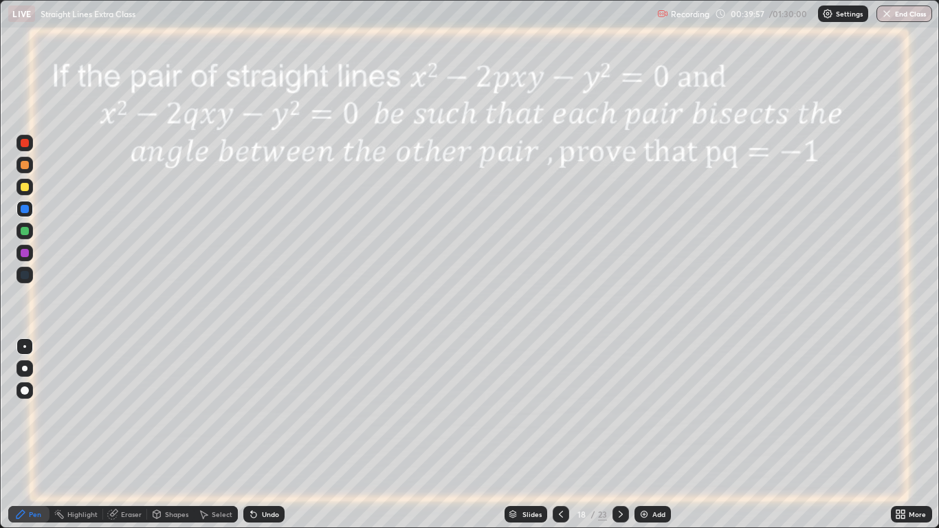
click at [560, 435] on icon at bounding box center [561, 514] width 11 height 11
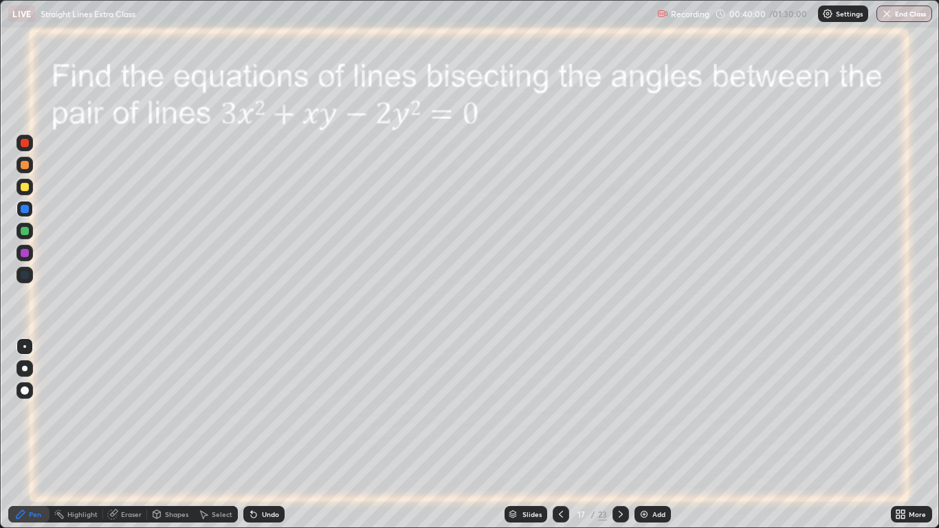
click at [558, 435] on icon at bounding box center [561, 514] width 11 height 11
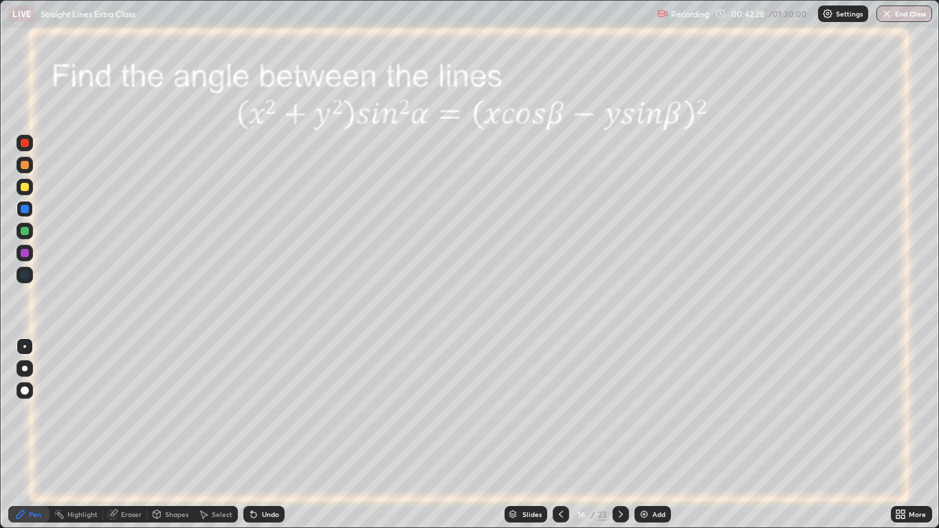
click at [24, 253] on div at bounding box center [25, 253] width 8 height 8
click at [643, 435] on div "Add" at bounding box center [653, 514] width 36 height 17
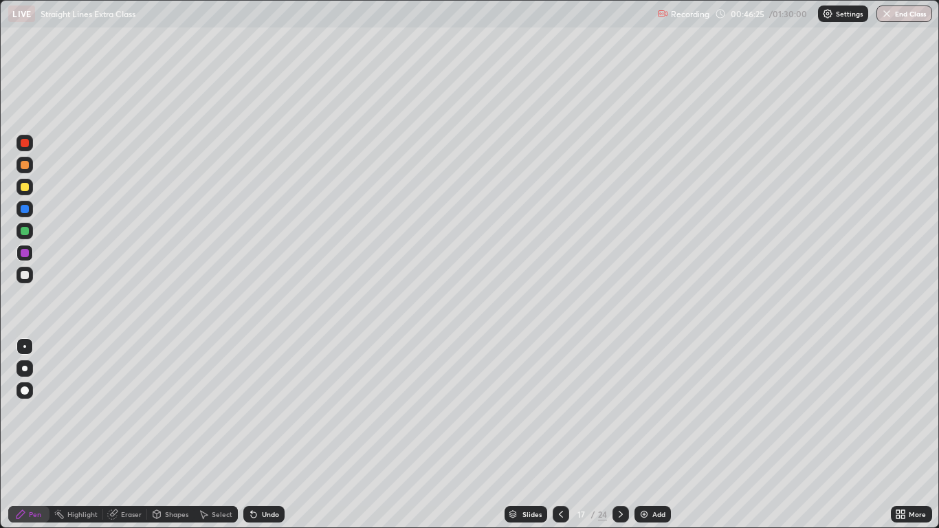
click at [558, 435] on icon at bounding box center [561, 514] width 11 height 11
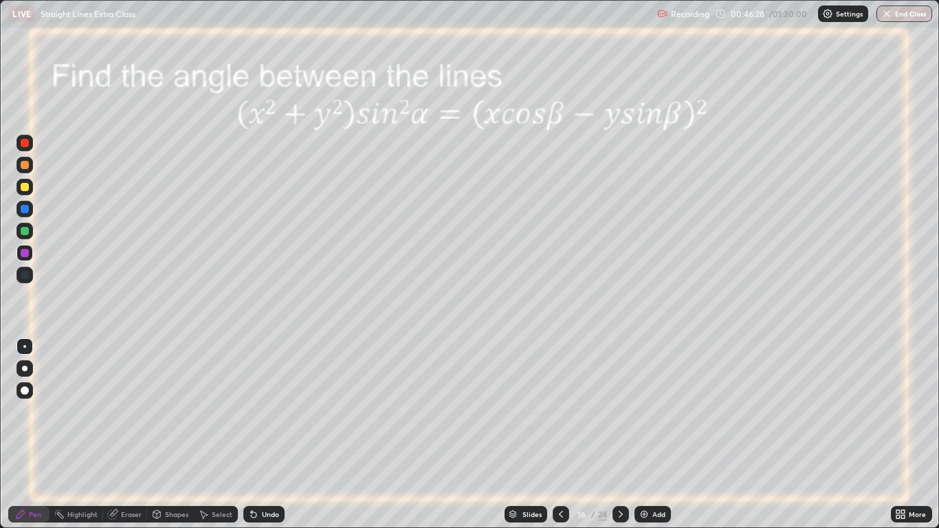
click at [616, 435] on icon at bounding box center [621, 514] width 11 height 11
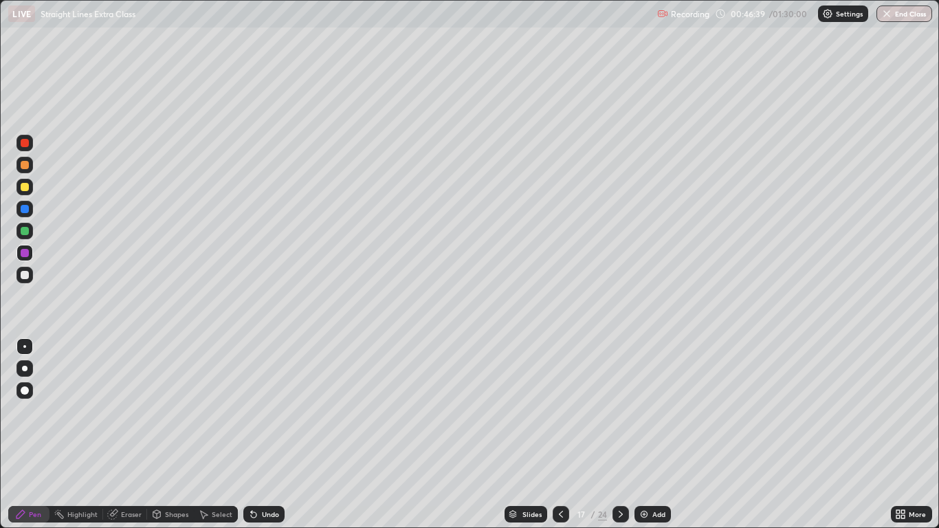
click at [560, 435] on icon at bounding box center [561, 514] width 11 height 11
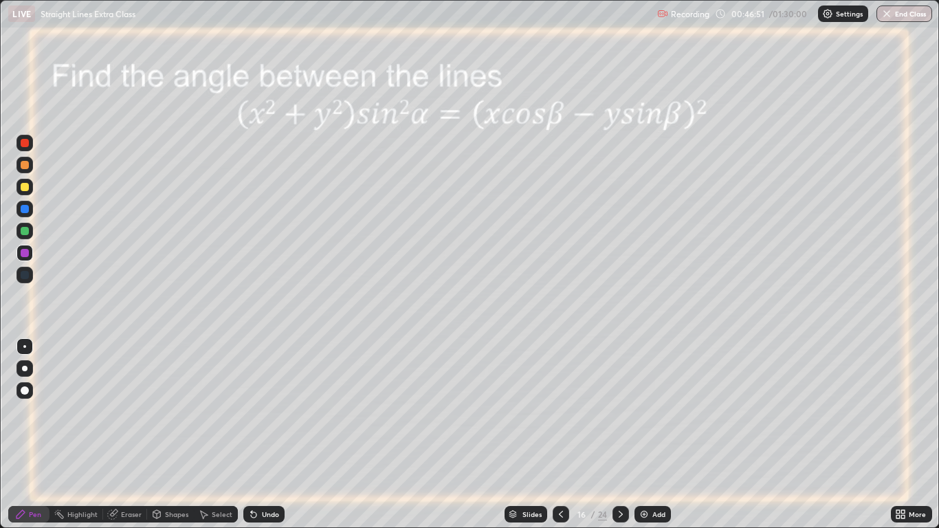
click at [620, 435] on icon at bounding box center [621, 514] width 11 height 11
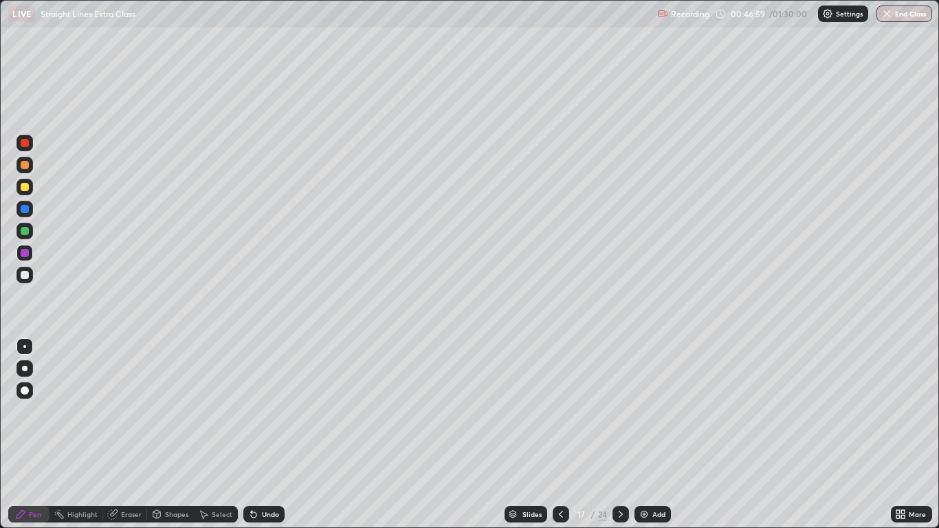
click at [557, 435] on div at bounding box center [561, 514] width 17 height 17
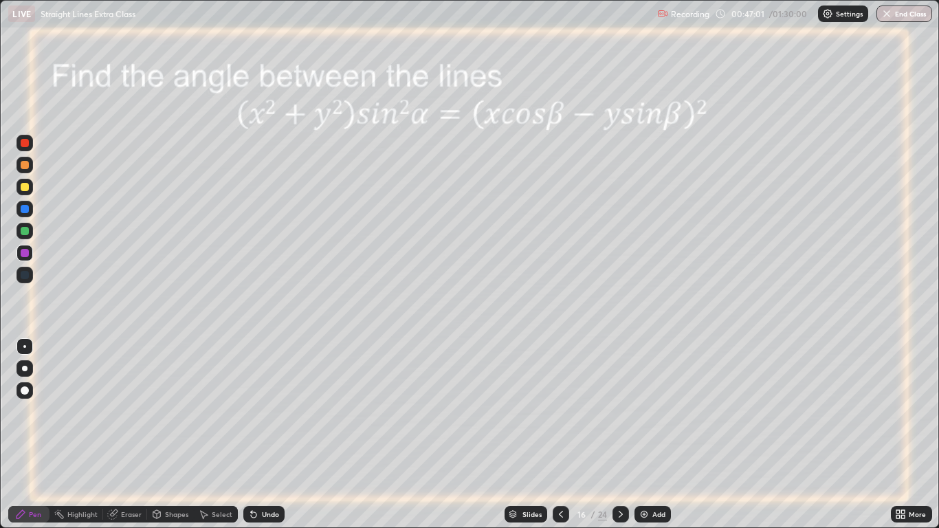
click at [618, 435] on icon at bounding box center [621, 514] width 11 height 11
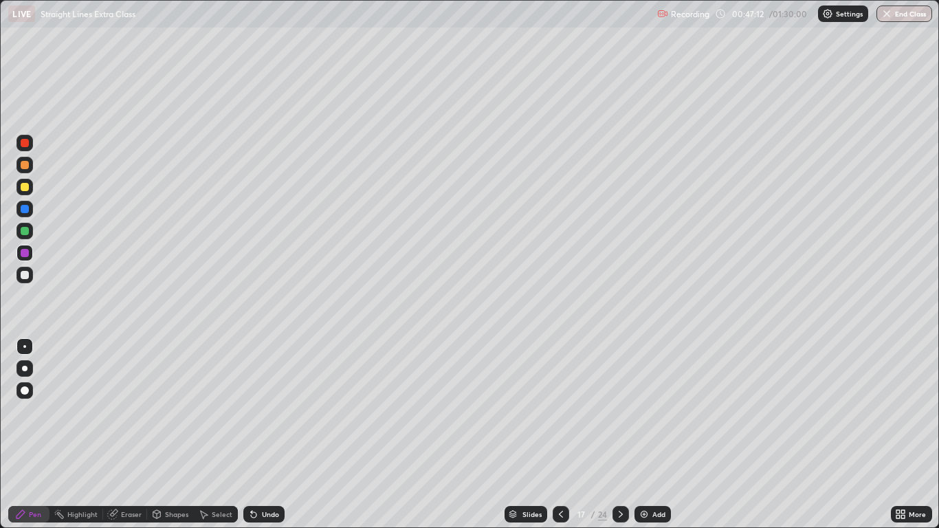
click at [558, 435] on icon at bounding box center [561, 514] width 11 height 11
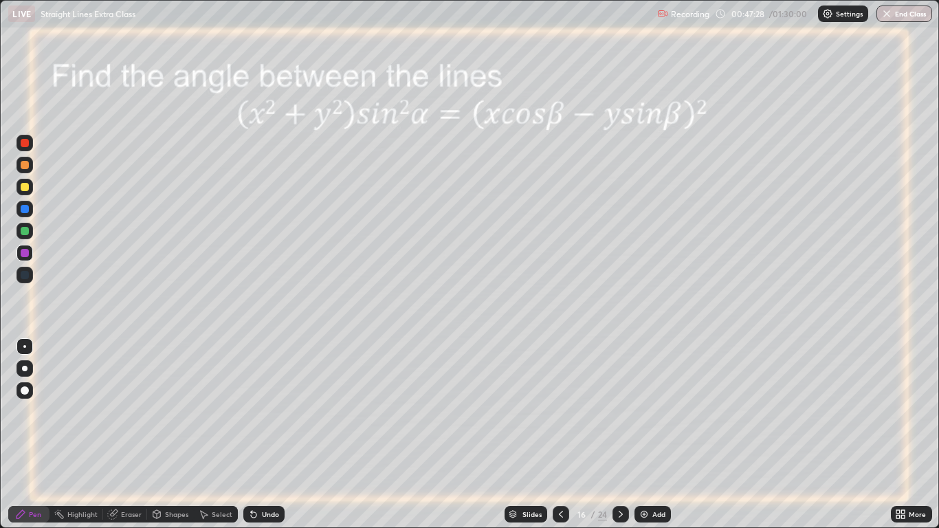
click at [618, 435] on div at bounding box center [621, 515] width 17 height 28
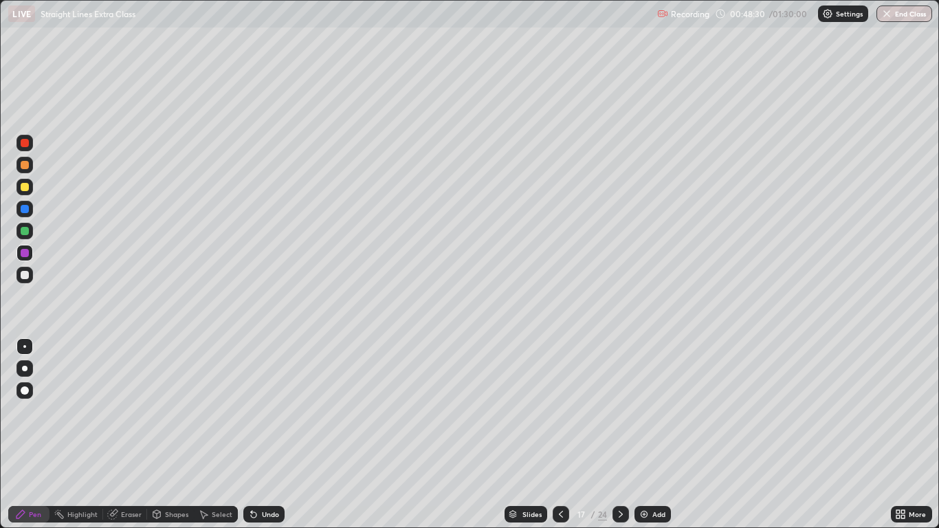
click at [28, 231] on div at bounding box center [25, 231] width 8 height 8
click at [121, 435] on div "Eraser" at bounding box center [125, 514] width 44 height 17
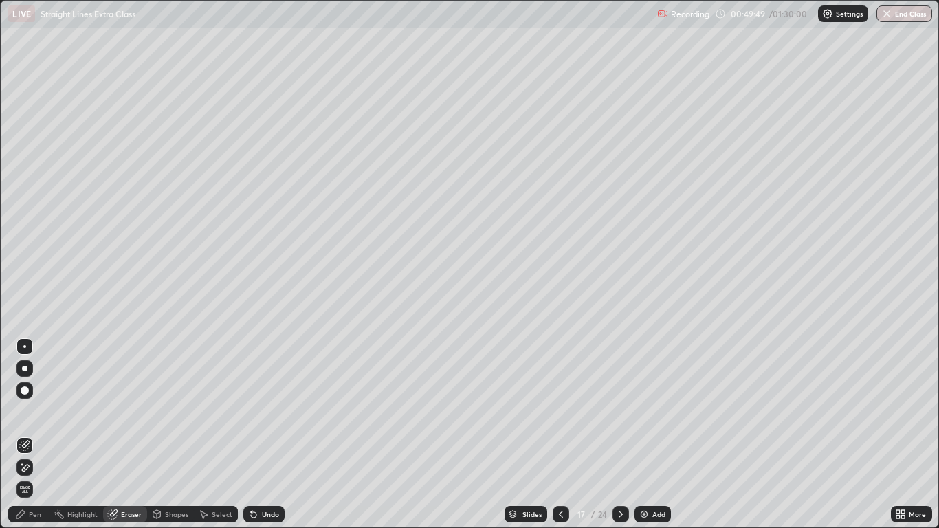
click at [36, 435] on div "Pen" at bounding box center [28, 514] width 41 height 17
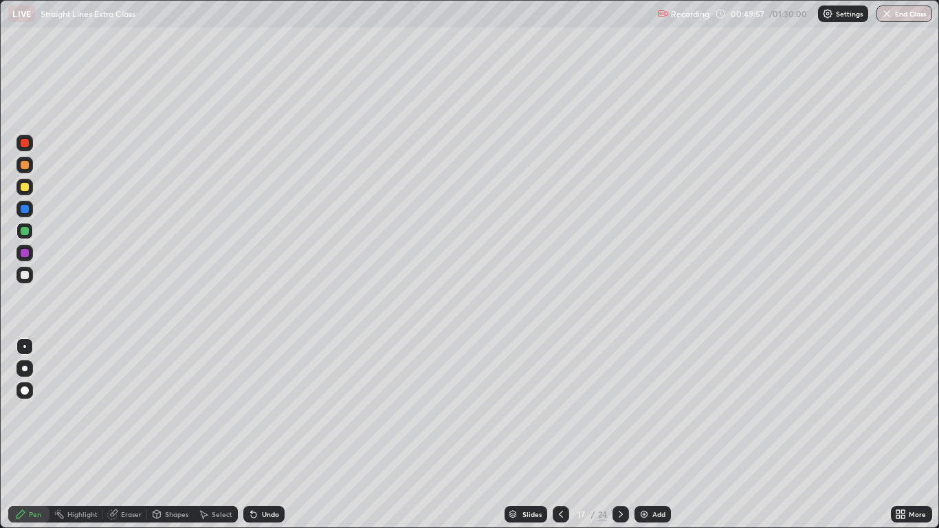
click at [122, 435] on div "Eraser" at bounding box center [131, 514] width 21 height 7
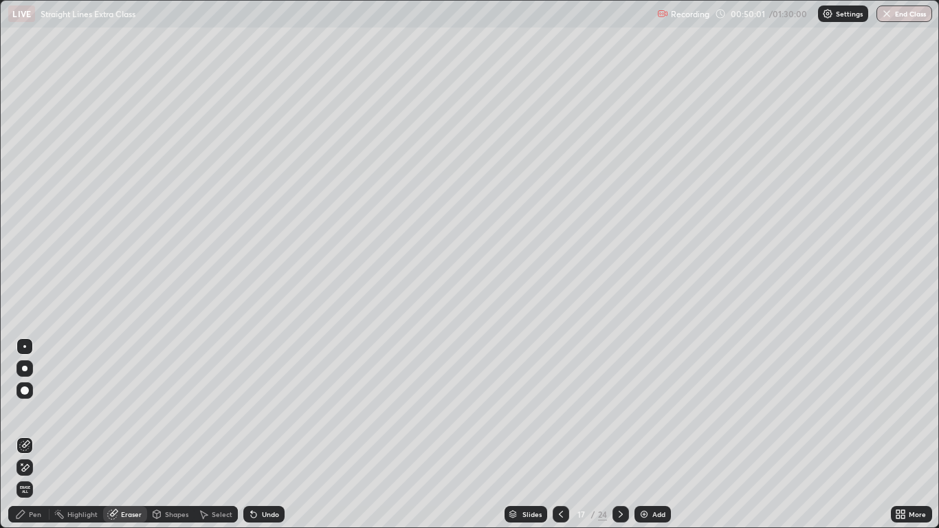
click at [35, 435] on div "Pen" at bounding box center [35, 514] width 12 height 7
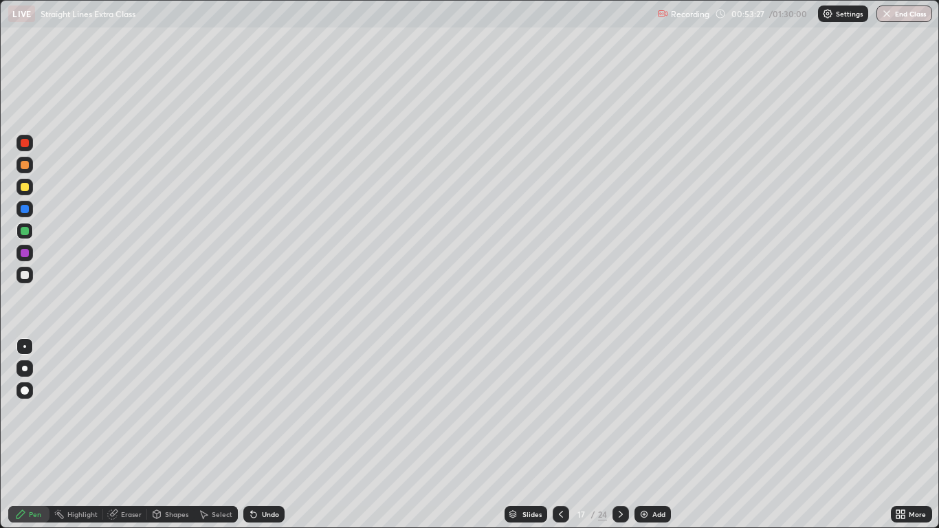
click at [622, 435] on icon at bounding box center [621, 514] width 11 height 11
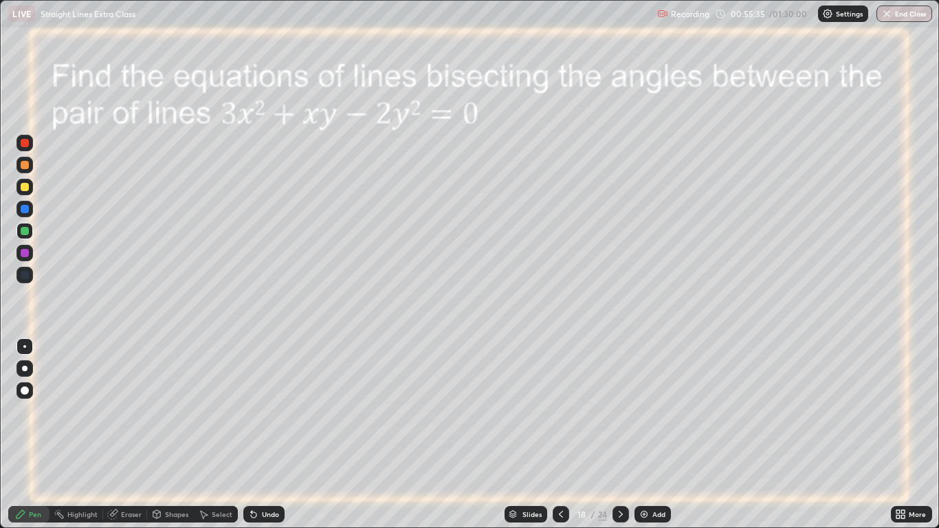
click at [620, 435] on icon at bounding box center [621, 514] width 11 height 11
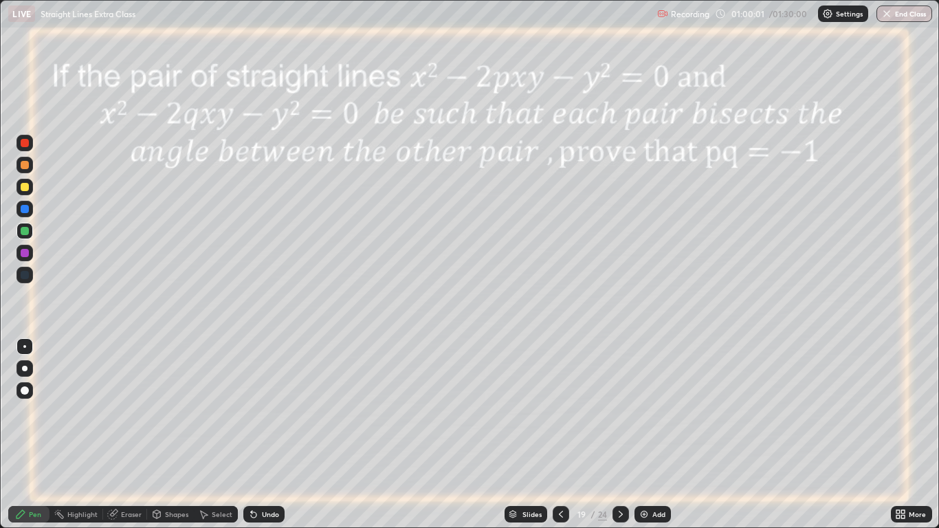
click at [254, 435] on icon at bounding box center [254, 515] width 6 height 6
click at [124, 435] on div "Eraser" at bounding box center [131, 514] width 21 height 7
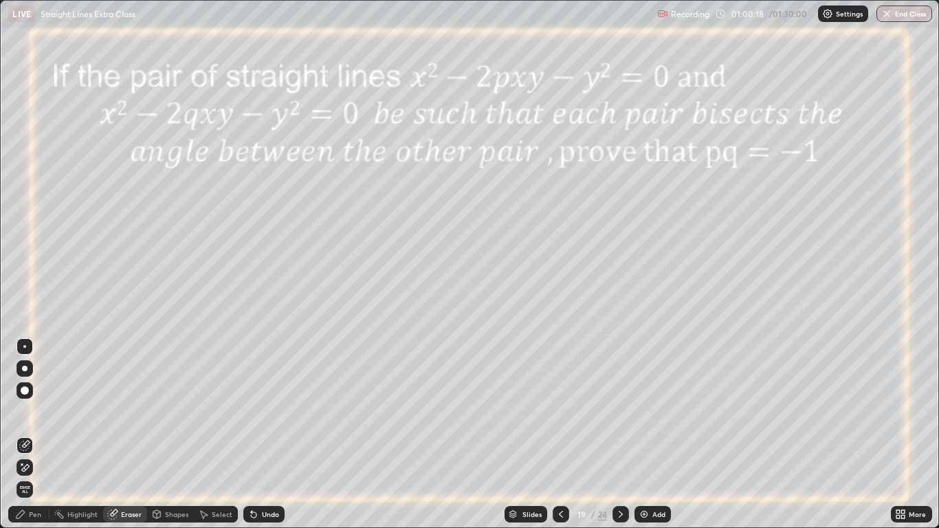
click at [35, 435] on div "Pen" at bounding box center [35, 514] width 12 height 7
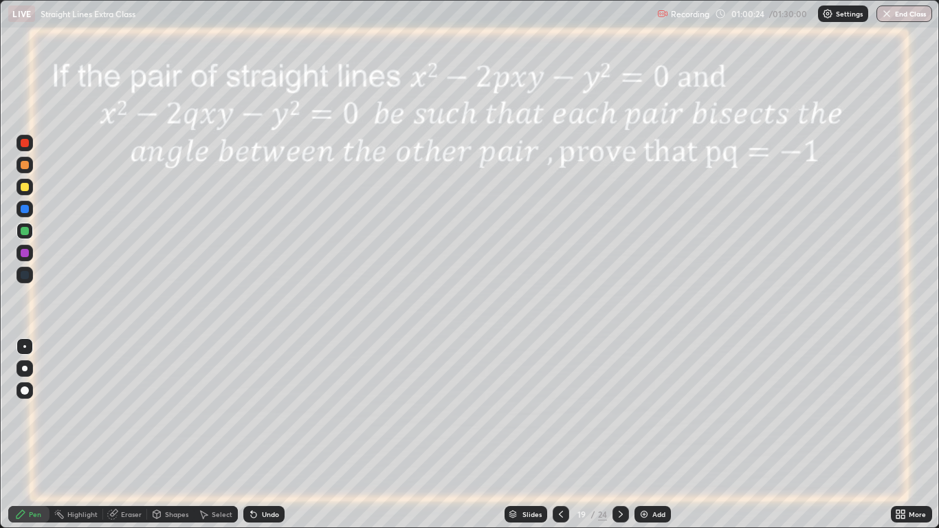
click at [116, 435] on icon at bounding box center [115, 513] width 8 height 7
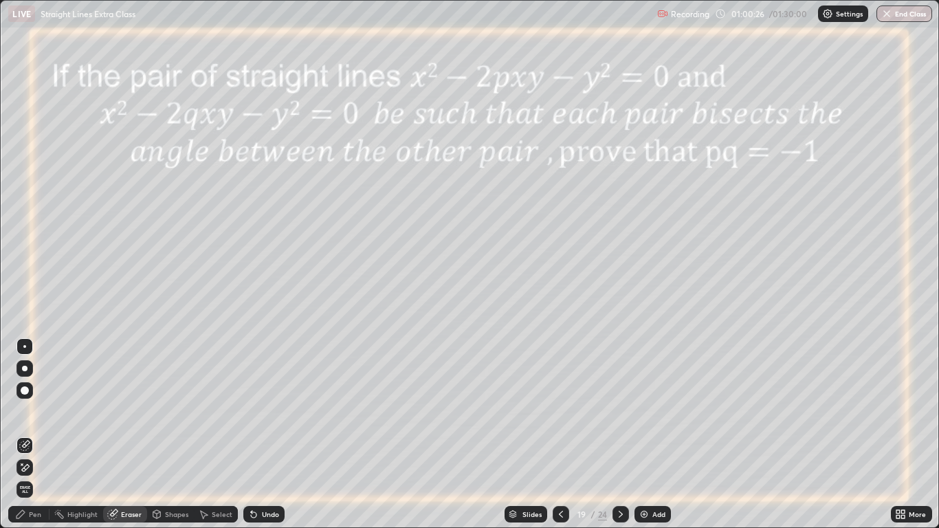
click at [36, 435] on div "Pen" at bounding box center [28, 514] width 41 height 17
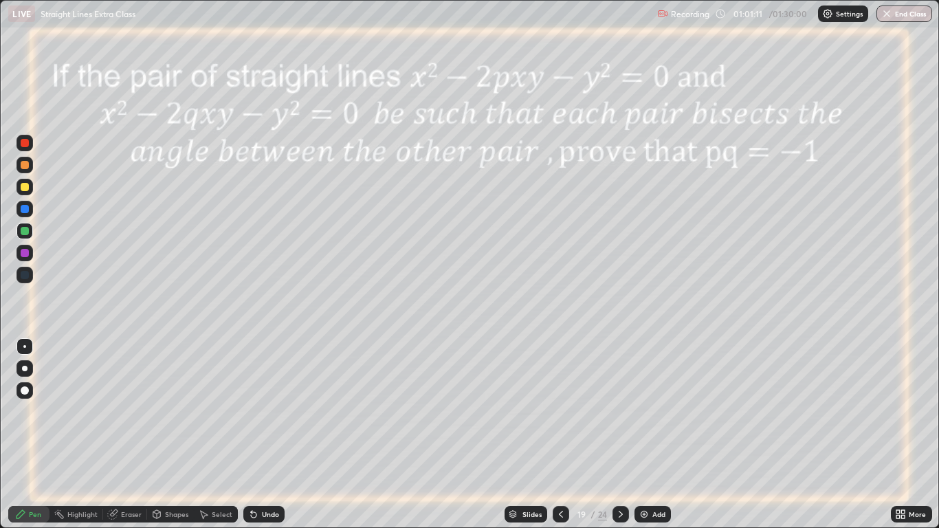
click at [622, 435] on icon at bounding box center [621, 514] width 11 height 11
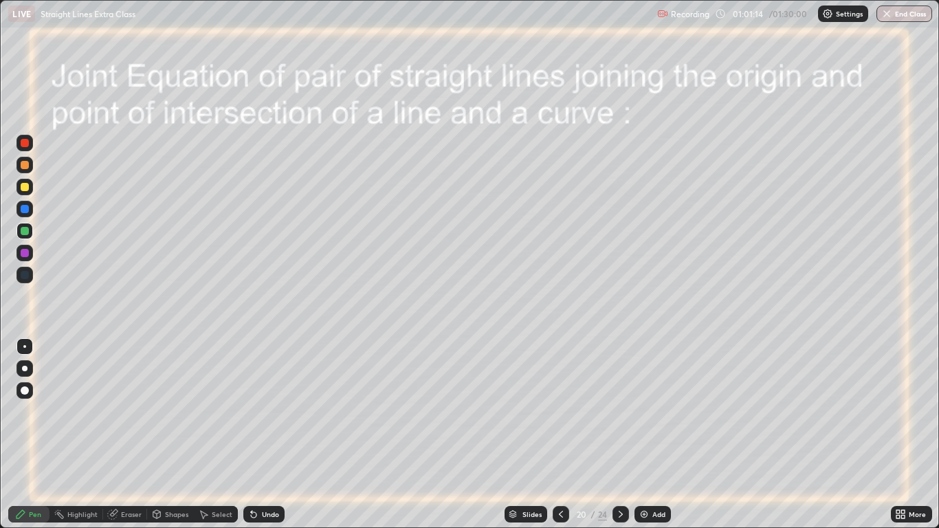
click at [23, 188] on div at bounding box center [25, 187] width 8 height 8
click at [618, 435] on icon at bounding box center [621, 514] width 11 height 11
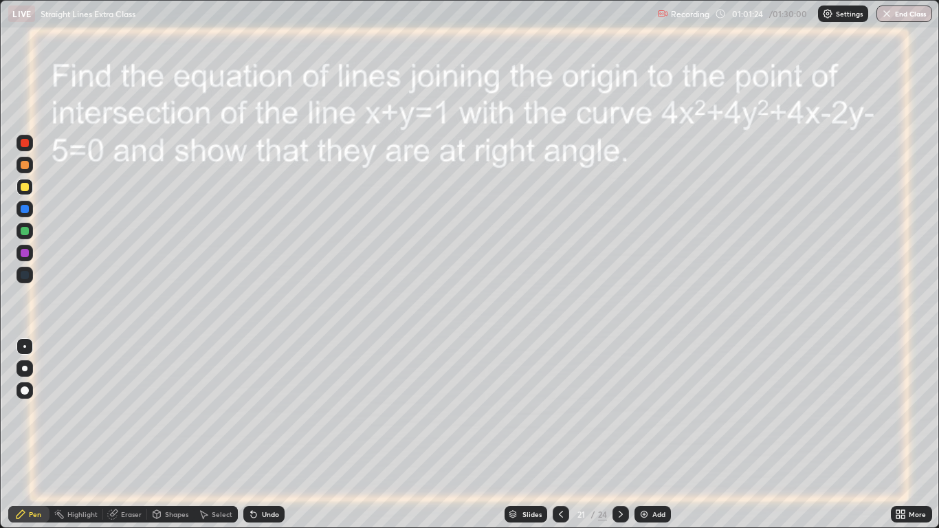
click at [620, 435] on icon at bounding box center [621, 514] width 11 height 11
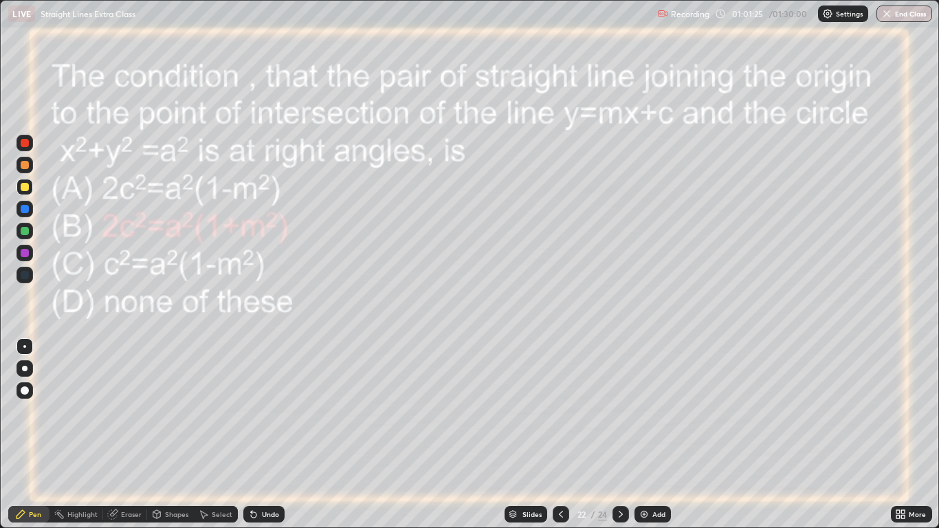
click at [620, 435] on icon at bounding box center [621, 514] width 11 height 11
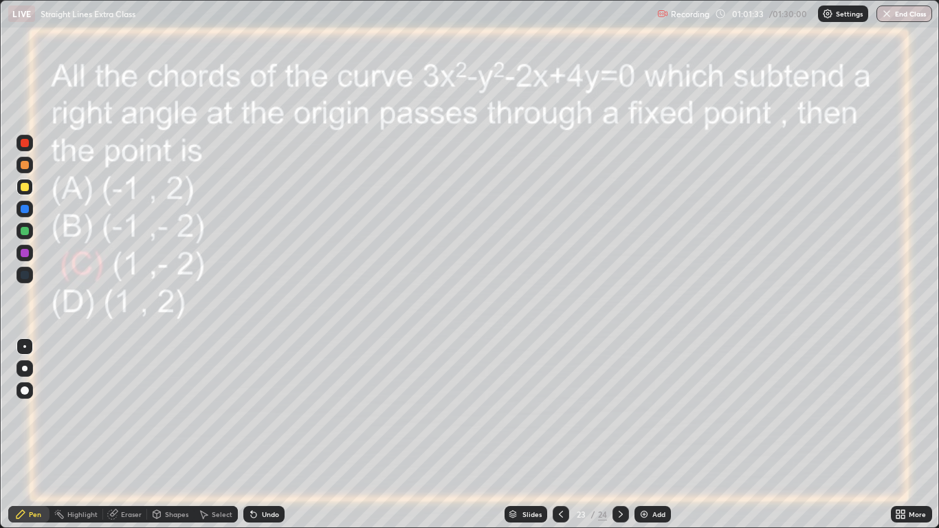
click at [266, 435] on div "Undo" at bounding box center [263, 514] width 41 height 17
click at [896, 14] on button "End Class" at bounding box center [905, 14] width 56 height 17
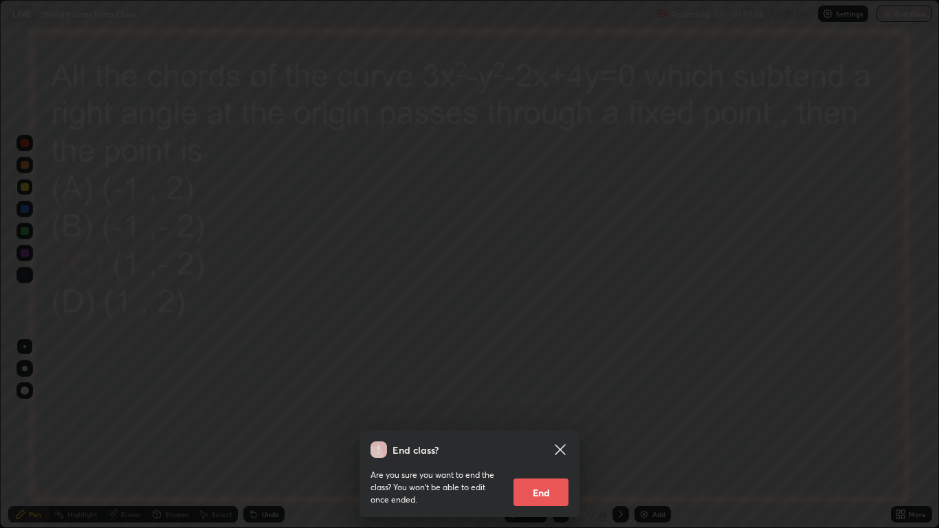
click at [556, 435] on button "End" at bounding box center [541, 493] width 55 height 28
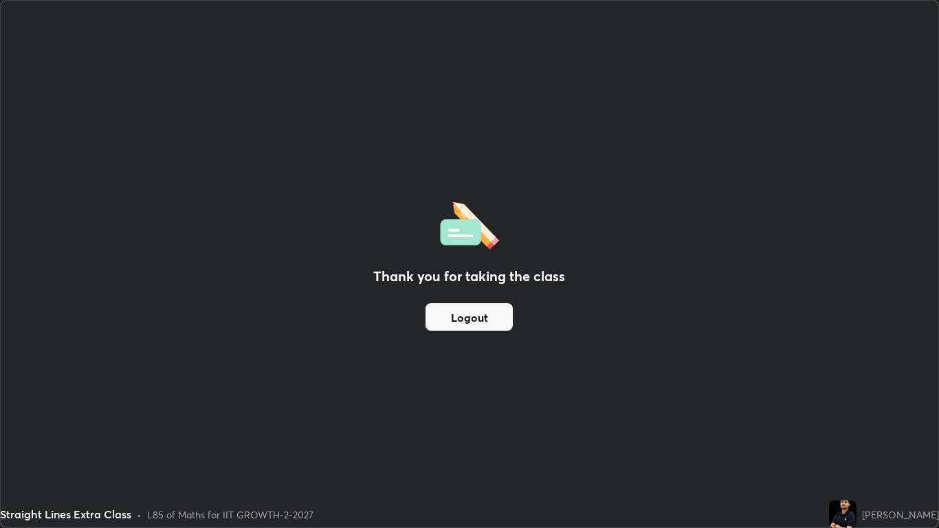
click at [491, 314] on button "Logout" at bounding box center [469, 317] width 87 height 28
